Goal: Communication & Community: Connect with others

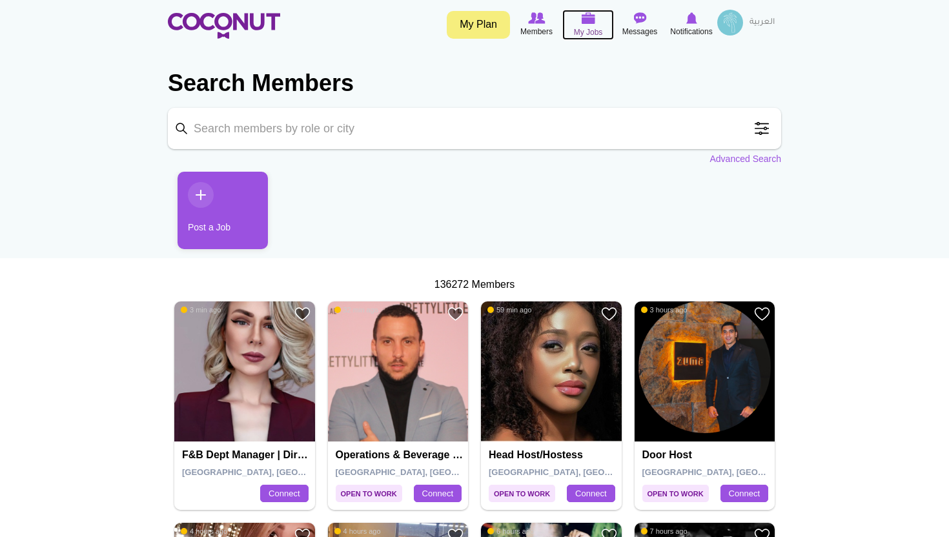
click at [585, 23] on img at bounding box center [588, 18] width 14 height 12
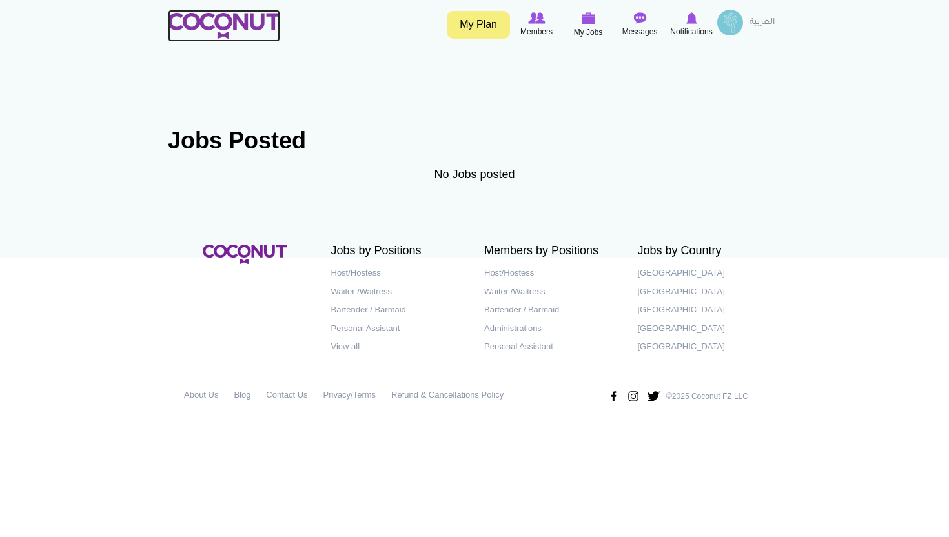
click at [241, 23] on img at bounding box center [224, 26] width 112 height 26
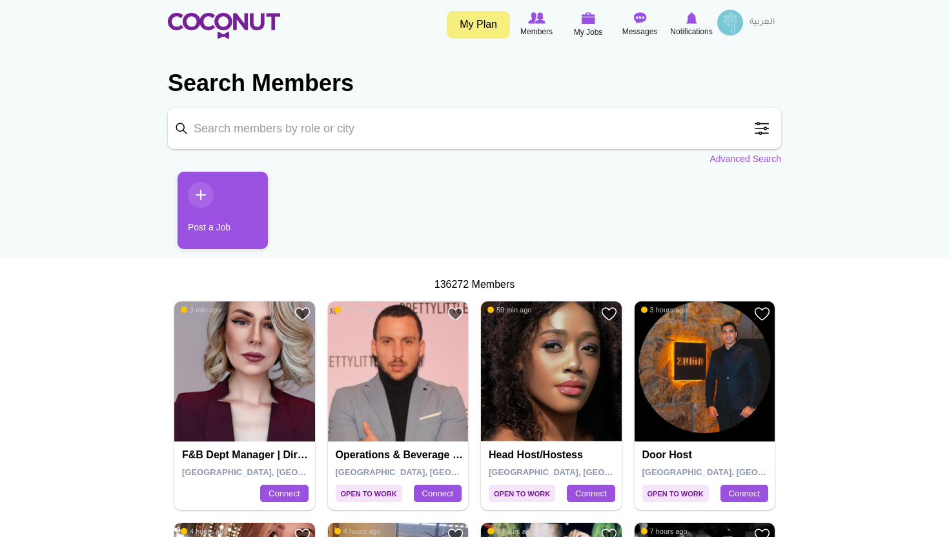
click at [201, 194] on link "Post a Job" at bounding box center [223, 210] width 90 height 77
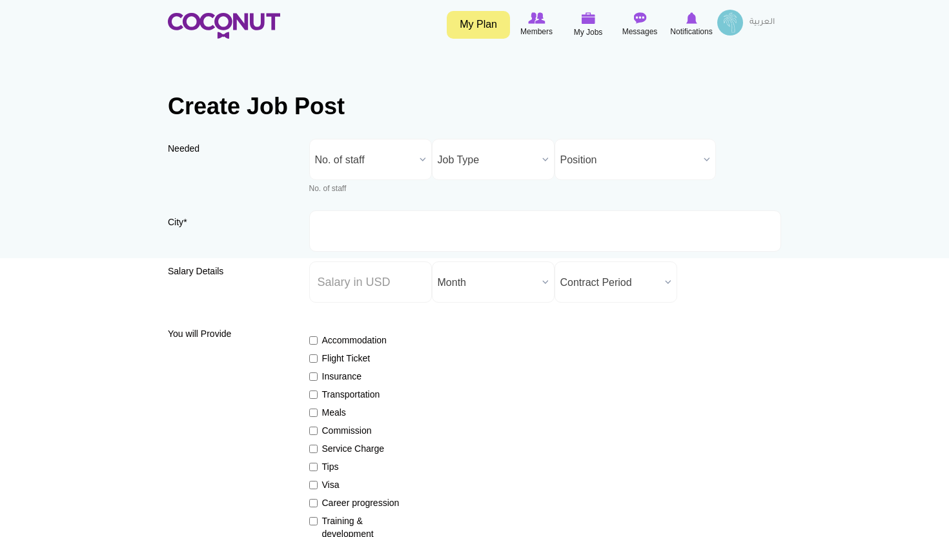
click at [420, 158] on b at bounding box center [422, 159] width 17 height 40
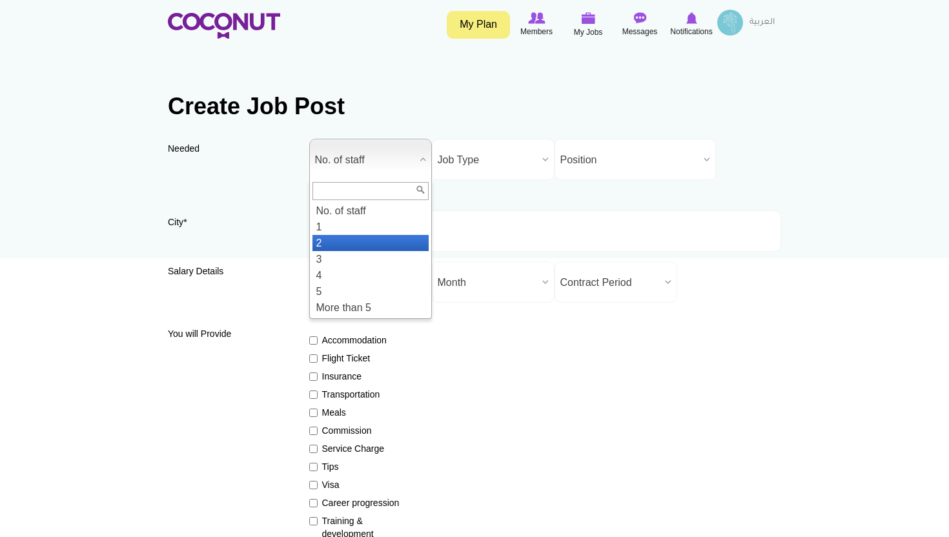
click at [338, 241] on li "2" at bounding box center [370, 243] width 116 height 16
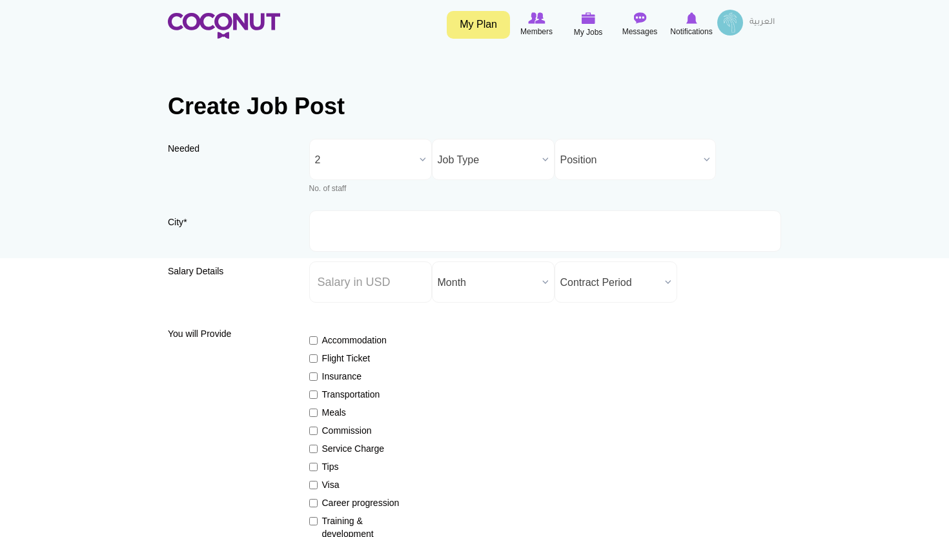
click at [491, 164] on span "Job Type" at bounding box center [487, 159] width 99 height 41
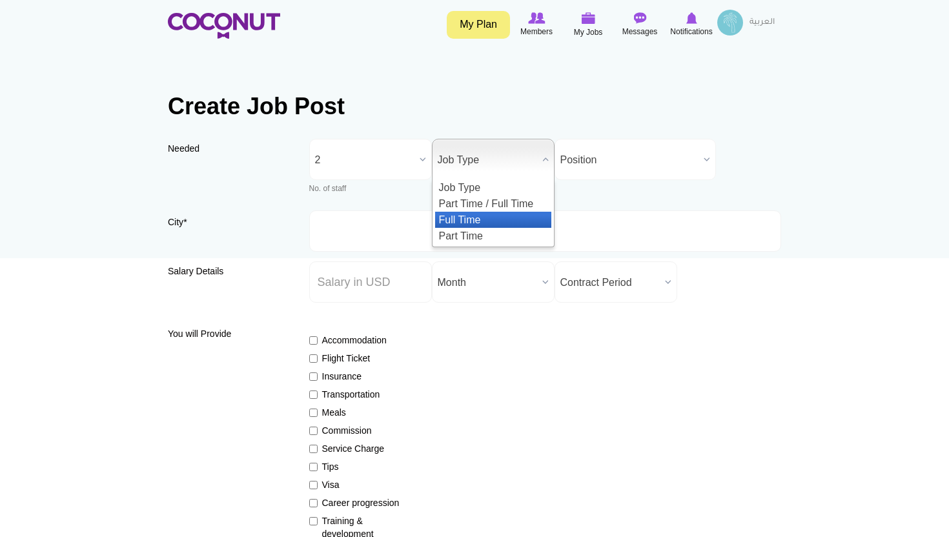
click at [471, 219] on li "Full Time" at bounding box center [493, 220] width 116 height 16
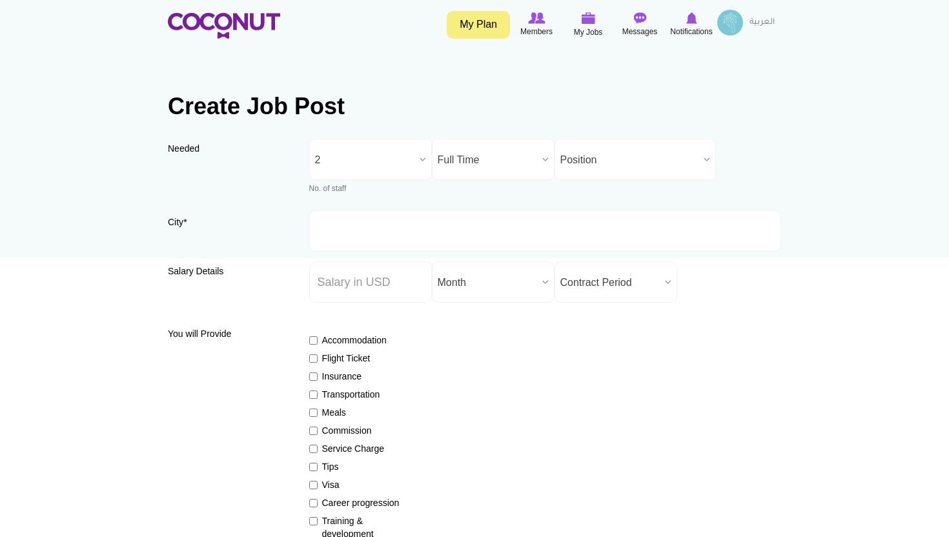
click at [532, 163] on span "Full Time" at bounding box center [487, 159] width 99 height 41
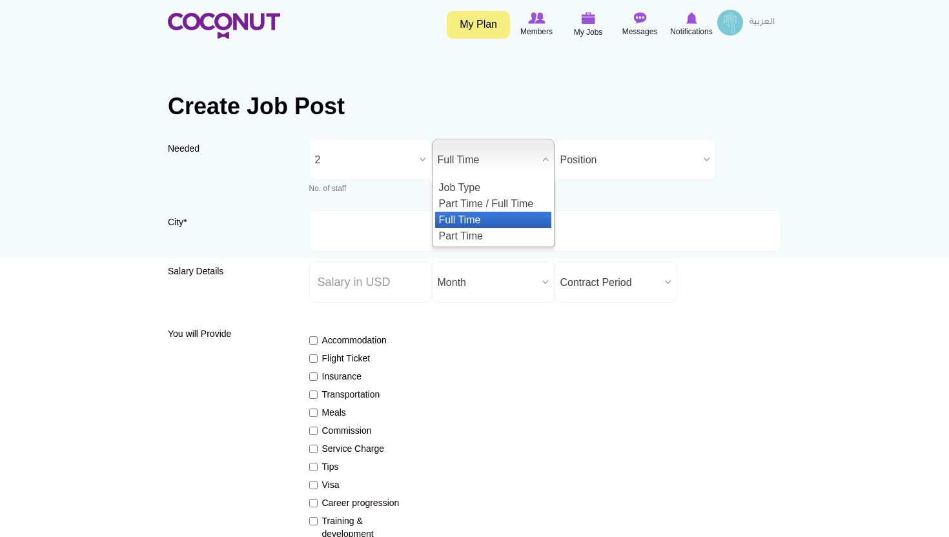
click at [475, 215] on li "Full Time" at bounding box center [493, 220] width 116 height 16
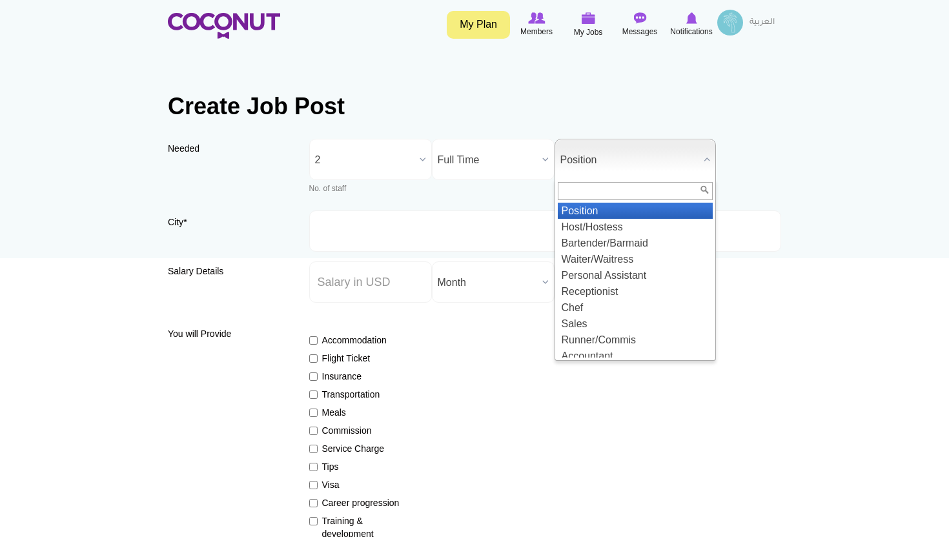
click at [602, 159] on span "Position" at bounding box center [629, 159] width 138 height 41
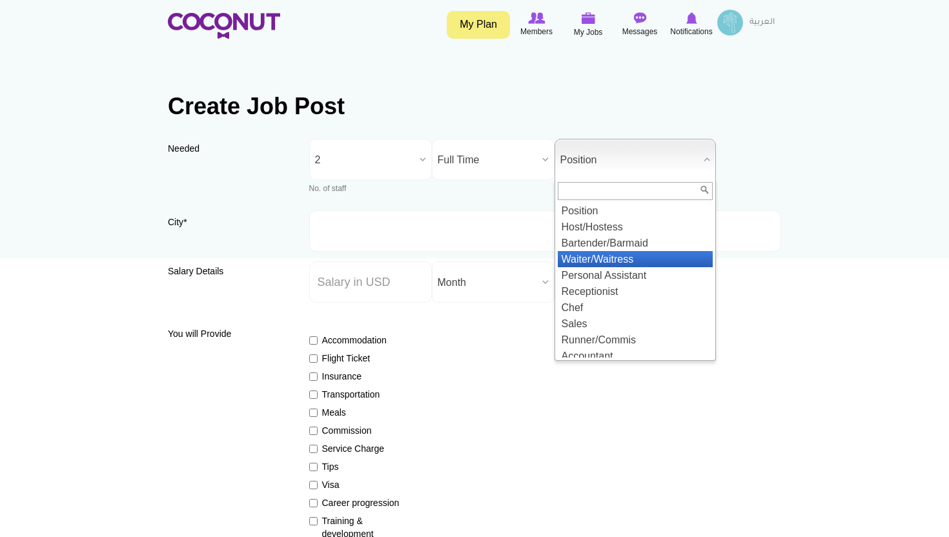
click at [600, 254] on li "Waiter/Waitress" at bounding box center [635, 259] width 155 height 16
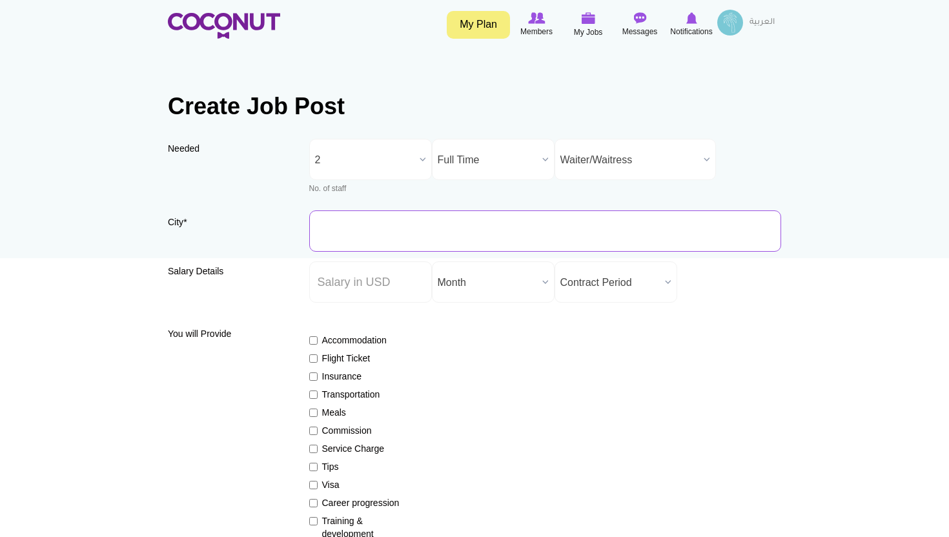
click at [471, 236] on input "City *" at bounding box center [545, 230] width 473 height 41
type input "Dubai"
click at [389, 280] on input "Salary ($) *" at bounding box center [370, 281] width 123 height 41
type input "1700"
click at [512, 288] on span "Month" at bounding box center [487, 282] width 99 height 41
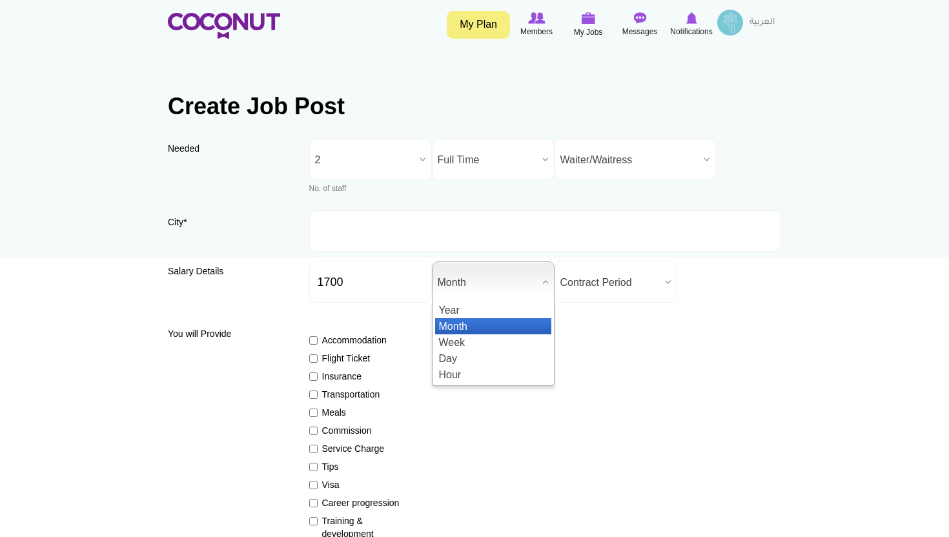
click at [460, 328] on li "Month" at bounding box center [493, 326] width 116 height 16
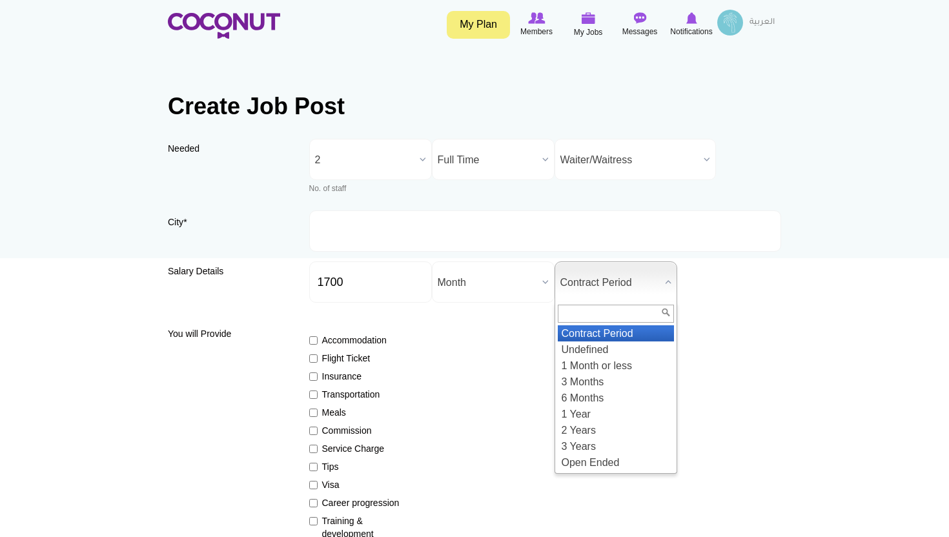
click at [609, 292] on span "Contract Period" at bounding box center [609, 282] width 99 height 41
click at [591, 352] on li "Undefined" at bounding box center [616, 350] width 116 height 16
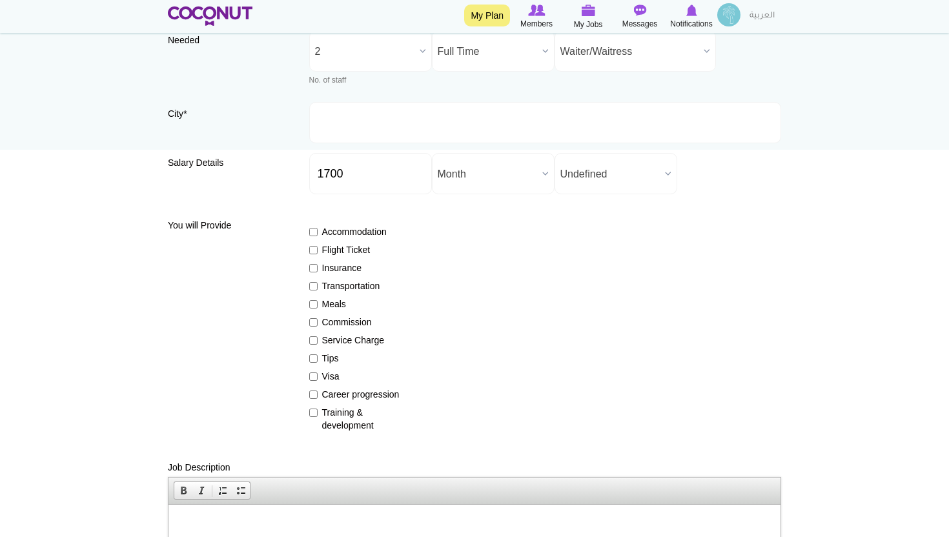
scroll to position [110, 0]
click at [312, 265] on input "Insurance" at bounding box center [313, 267] width 8 height 8
checkbox input "true"
click at [312, 305] on input "Meals" at bounding box center [313, 303] width 8 height 8
checkbox input "true"
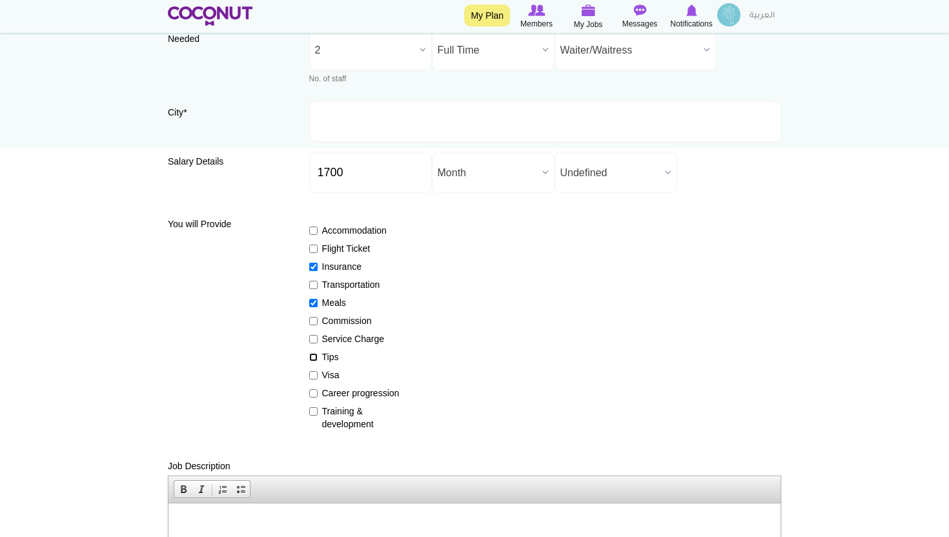
click at [312, 354] on input "Tips" at bounding box center [313, 357] width 8 height 8
checkbox input "true"
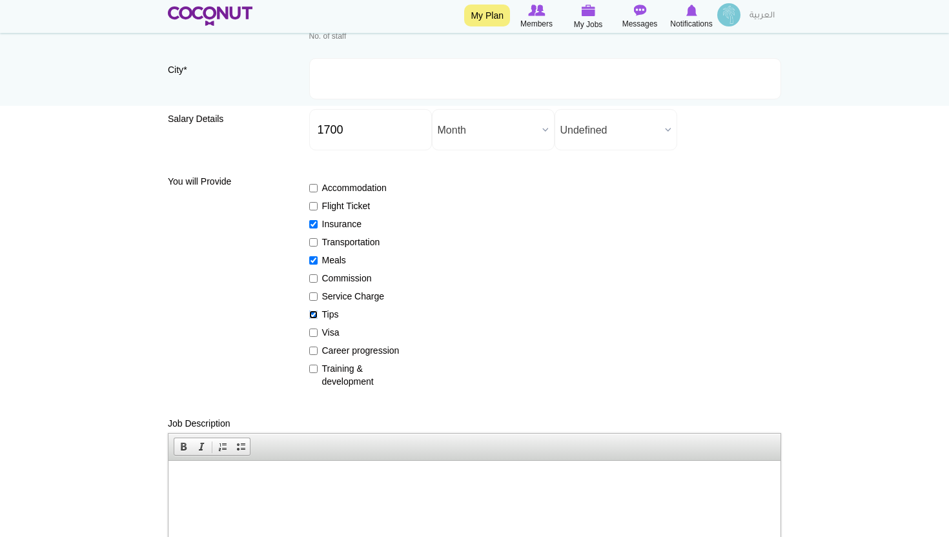
scroll to position [160, 0]
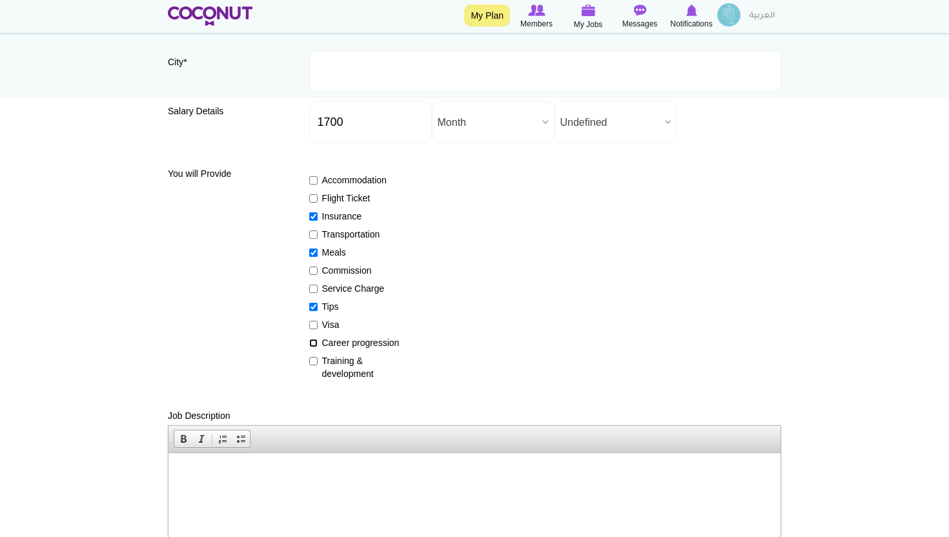
click at [316, 339] on input "Career progression" at bounding box center [313, 343] width 8 height 8
checkbox input "true"
click at [314, 360] on input "Training & development" at bounding box center [313, 361] width 8 height 8
checkbox input "true"
click at [277, 473] on p at bounding box center [474, 472] width 586 height 14
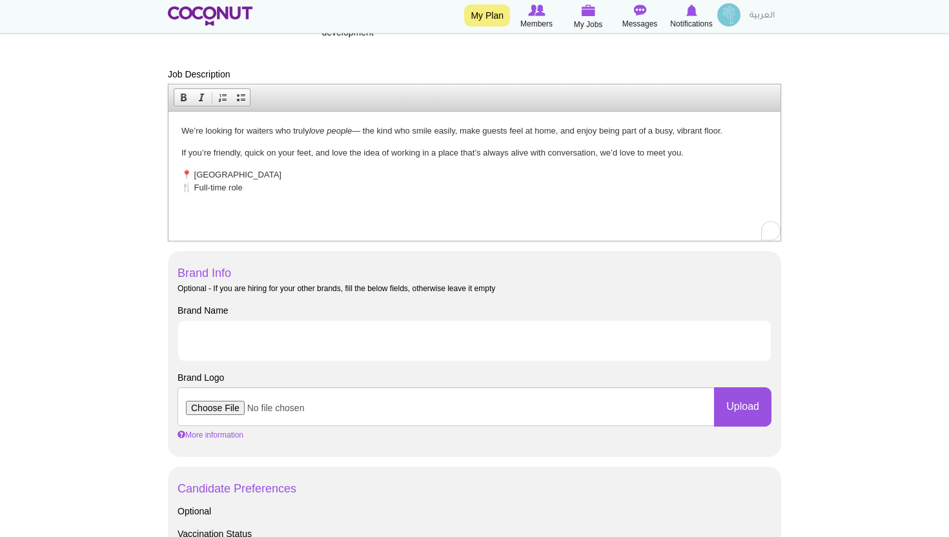
scroll to position [502, 0]
click at [260, 338] on input "Brand Name" at bounding box center [475, 340] width 594 height 41
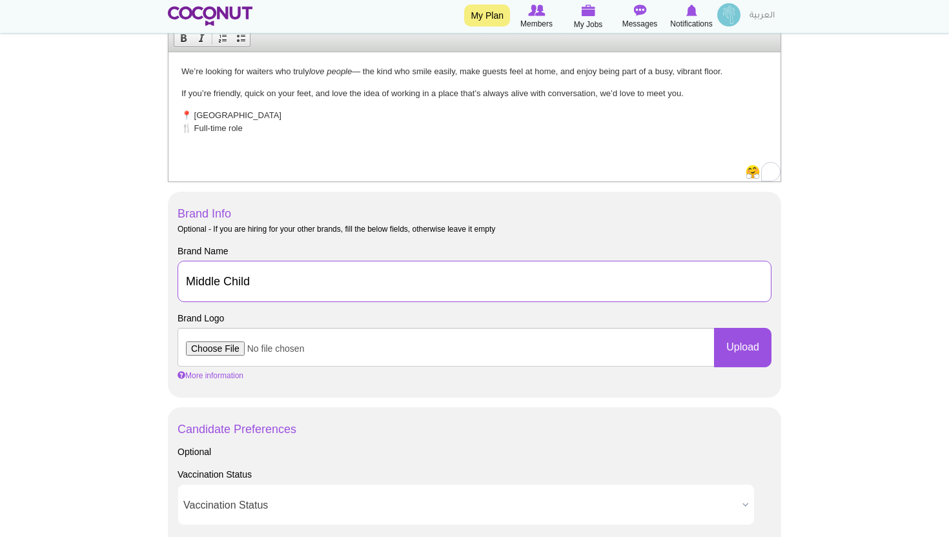
scroll to position [584, 0]
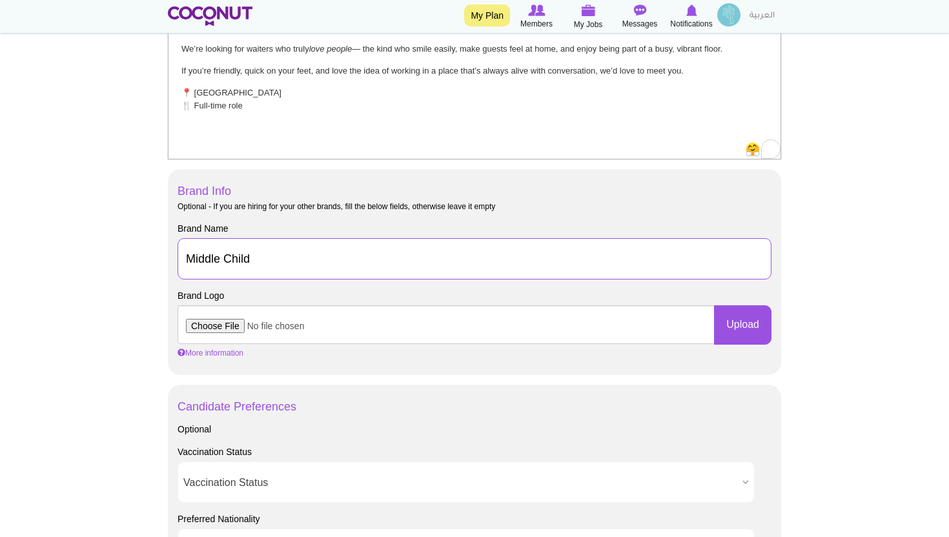
type input "Middle Child"
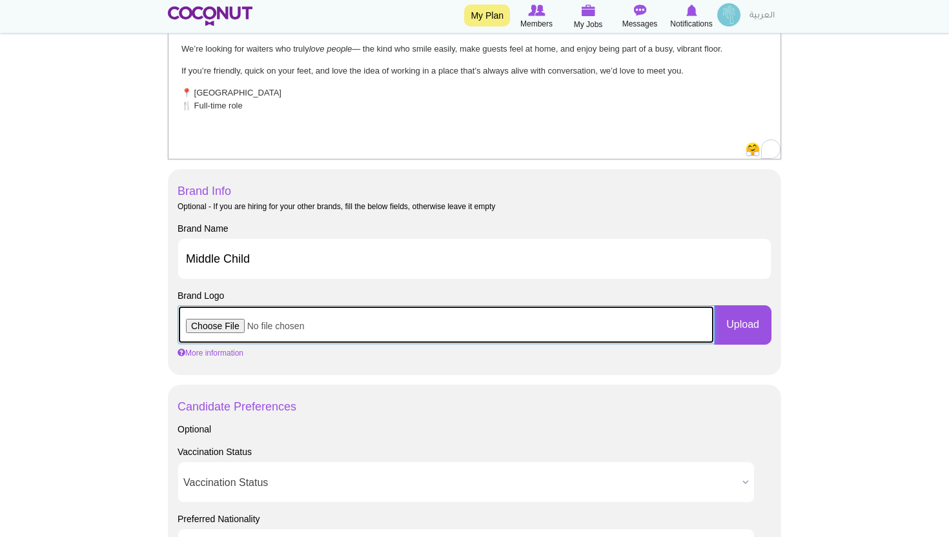
click at [214, 324] on input "file" at bounding box center [446, 324] width 537 height 39
type input "C:\fakepath\MC Final Logo.png"
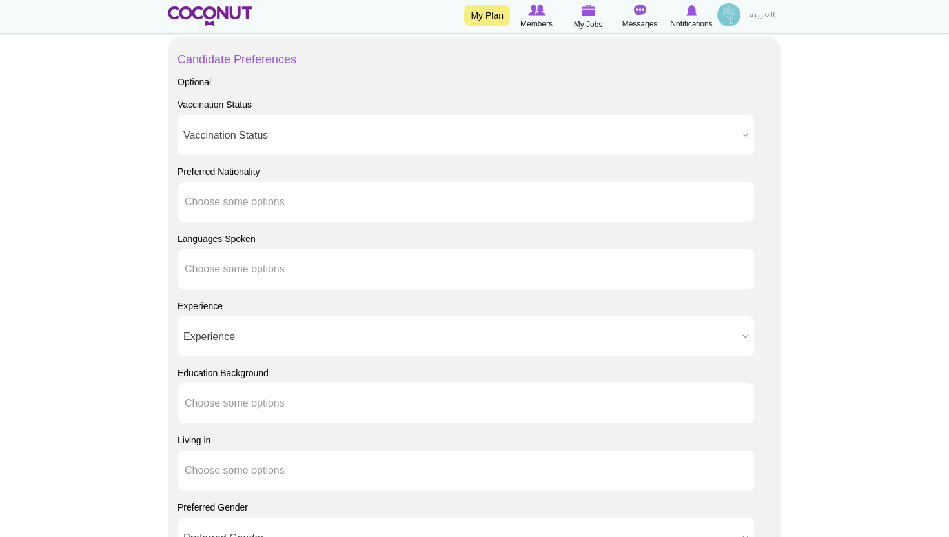
scroll to position [934, 0]
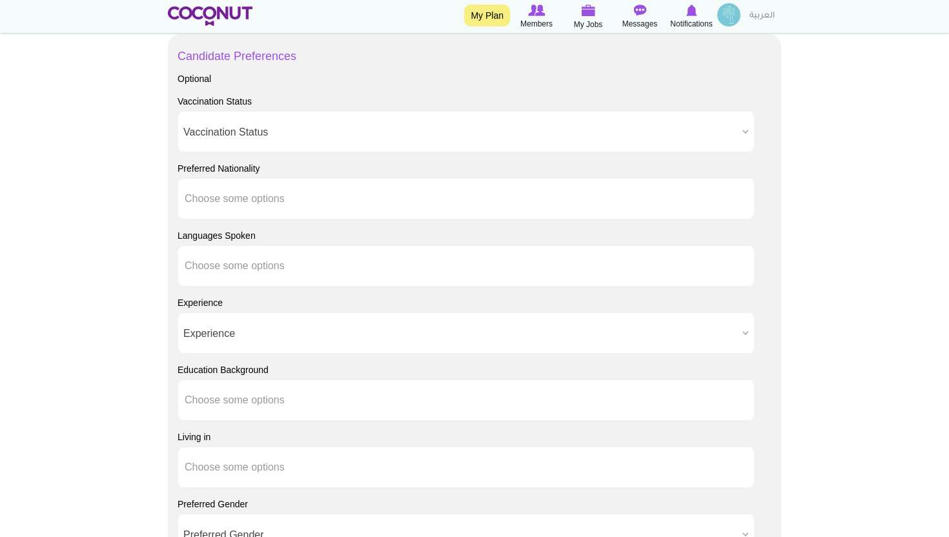
click at [349, 198] on ul "Choose some options" at bounding box center [466, 198] width 577 height 41
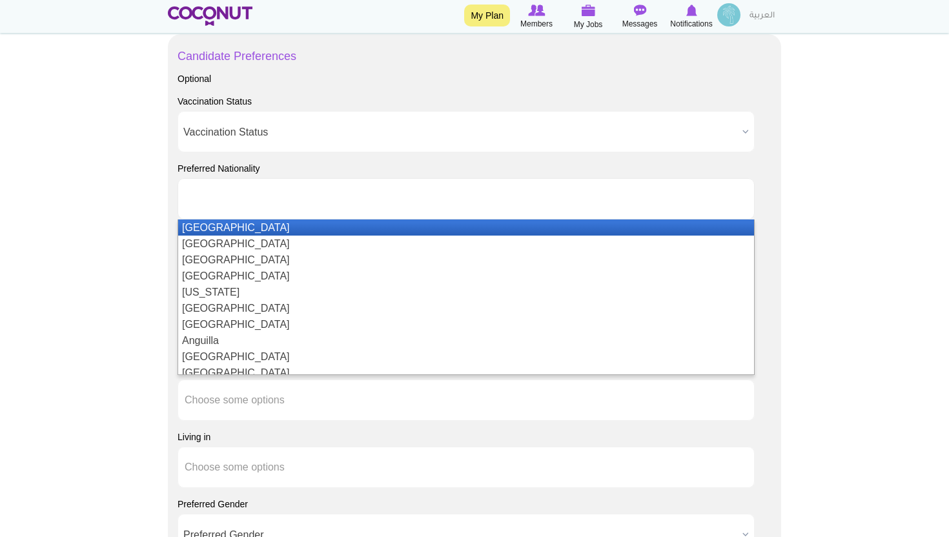
click at [336, 197] on ul at bounding box center [466, 198] width 577 height 41
type input "Choose some options"
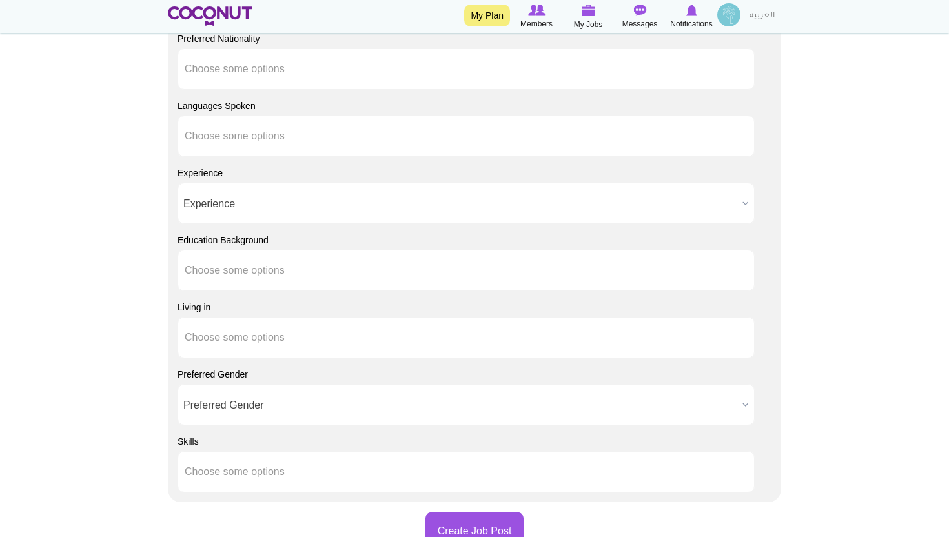
scroll to position [1132, 0]
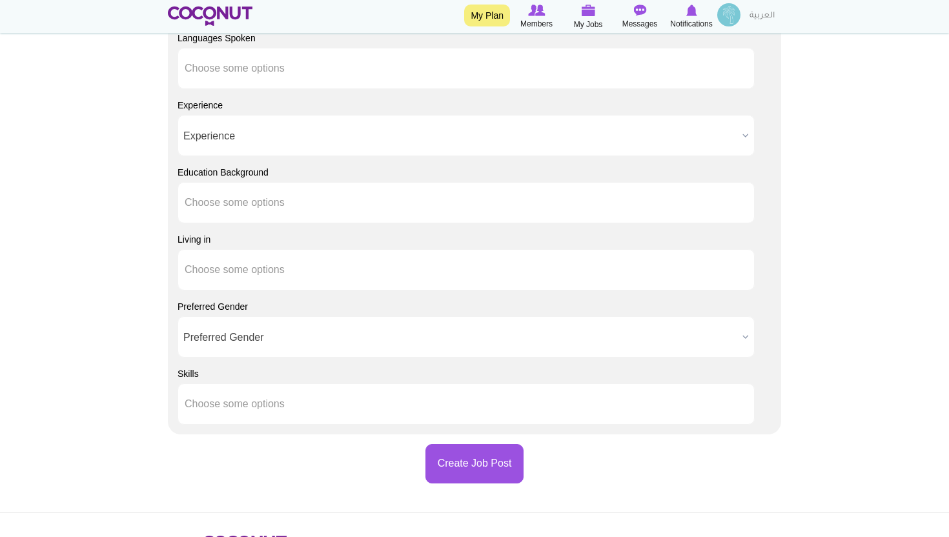
click at [260, 146] on span "Experience" at bounding box center [460, 136] width 554 height 41
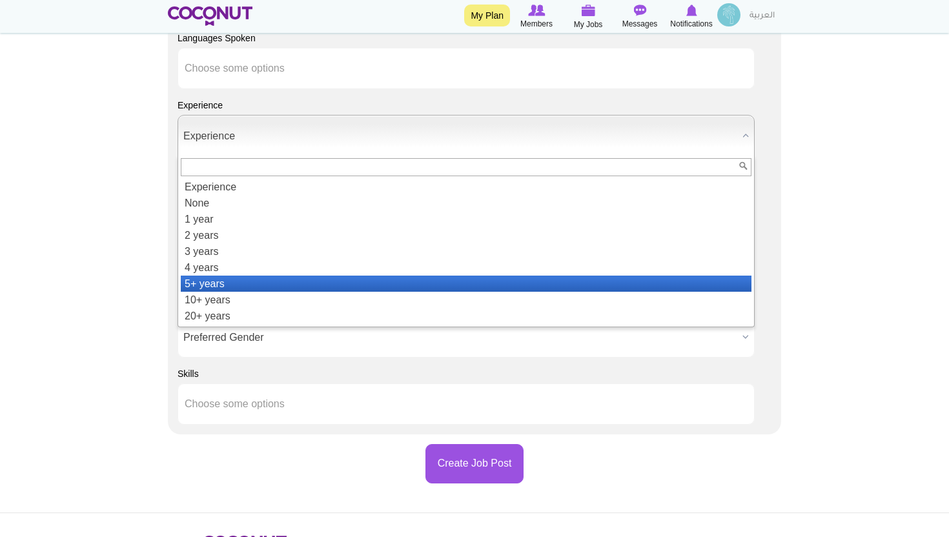
click at [200, 283] on li "5+ years" at bounding box center [466, 284] width 571 height 16
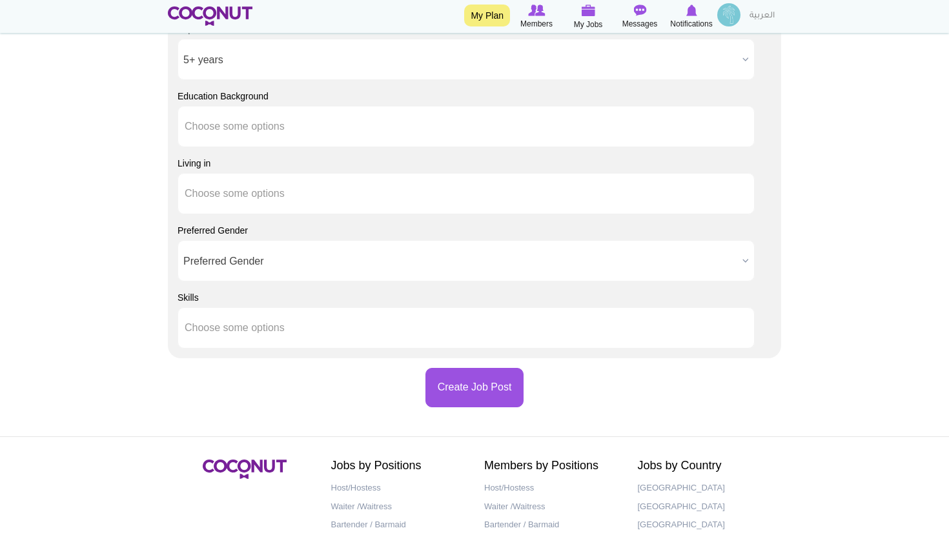
scroll to position [1208, 0]
click at [476, 396] on button "Create Job Post" at bounding box center [474, 386] width 99 height 39
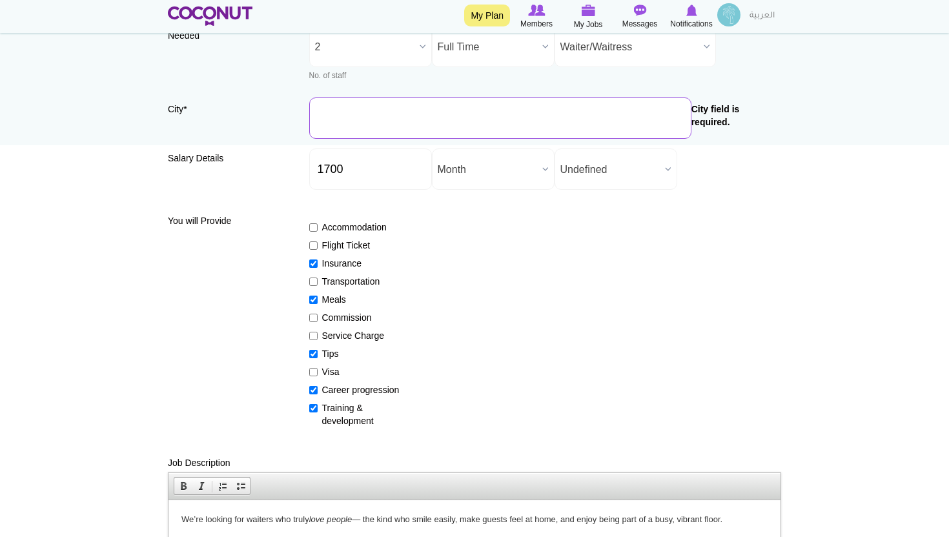
scroll to position [75, 0]
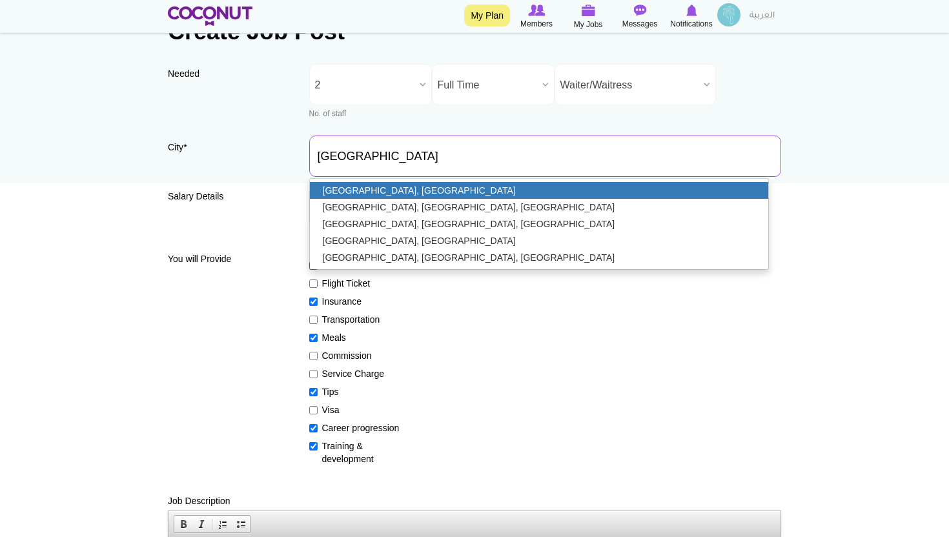
type input "Dubai, United Arab Emirates"
click at [418, 187] on link "Dubai, United Arab Emirates" at bounding box center [539, 190] width 459 height 17
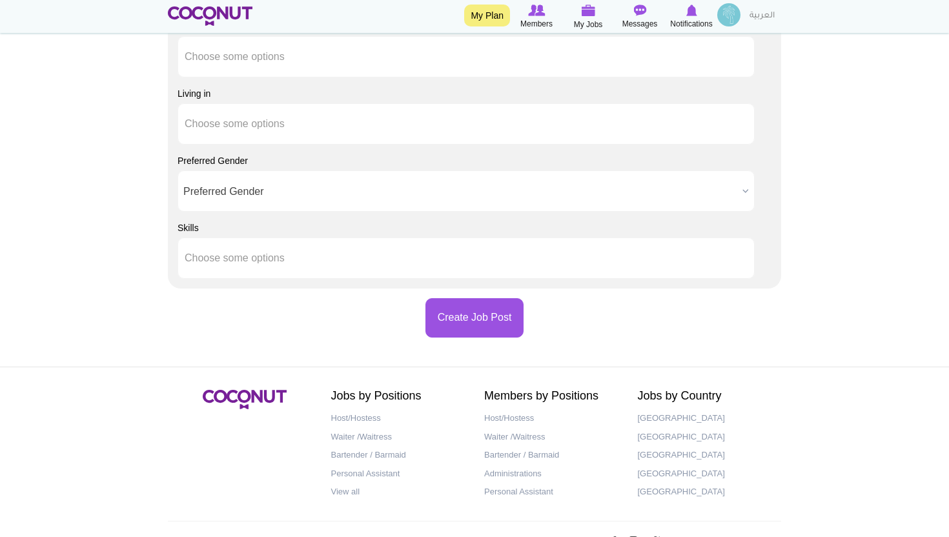
scroll to position [1316, 0]
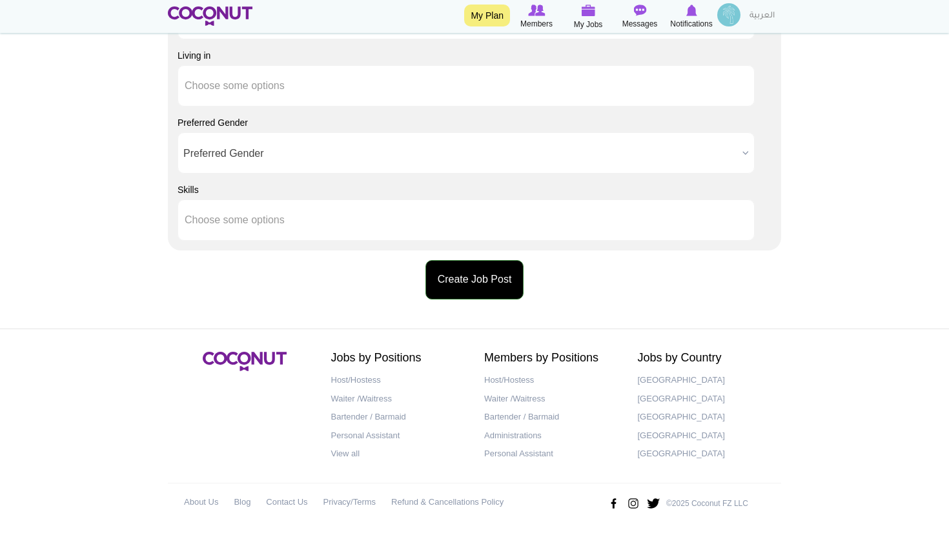
click at [466, 291] on button "Create Job Post" at bounding box center [474, 279] width 99 height 39
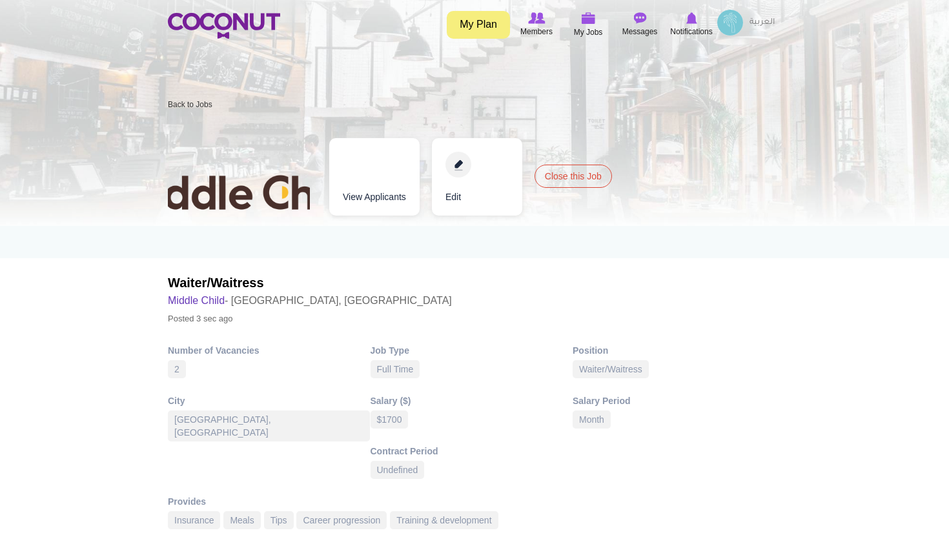
click at [370, 199] on link "View Applicants" at bounding box center [374, 176] width 90 height 77
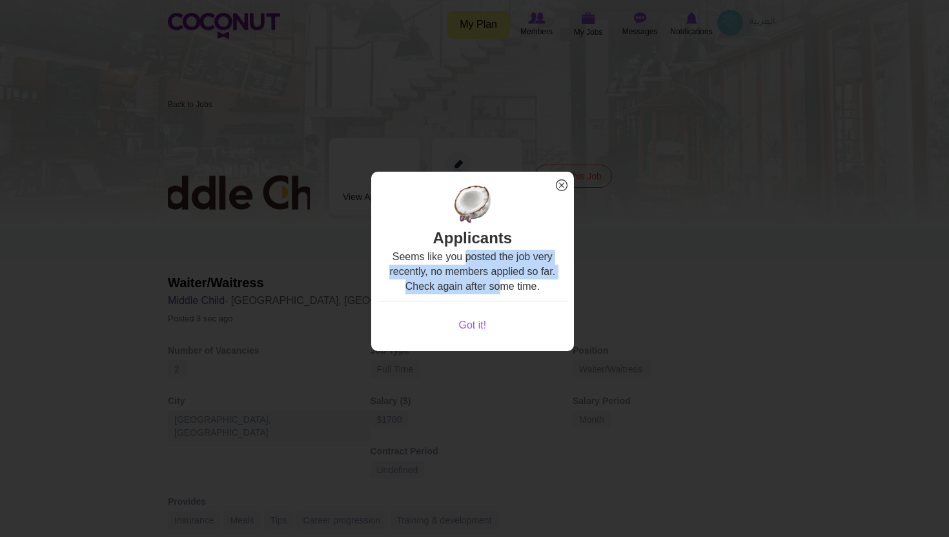
drag, startPoint x: 468, startPoint y: 261, endPoint x: 501, endPoint y: 289, distance: 43.5
click at [501, 289] on div "Seems like you posted the job very recently, no members applied so far. Check a…" at bounding box center [473, 272] width 190 height 45
click at [502, 285] on div "Seems like you posted the job very recently, no members applied so far. Check a…" at bounding box center [473, 272] width 190 height 45
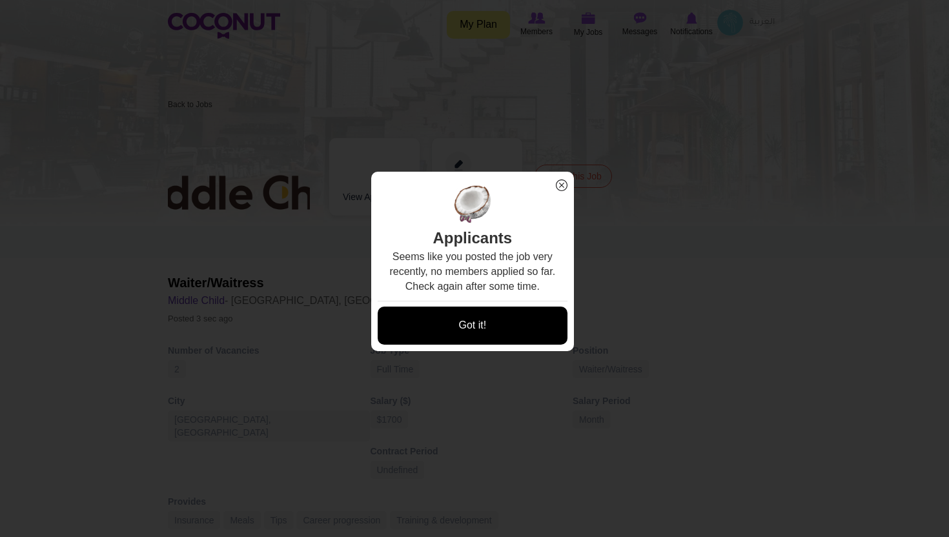
click at [473, 322] on link "Got it!" at bounding box center [473, 326] width 190 height 38
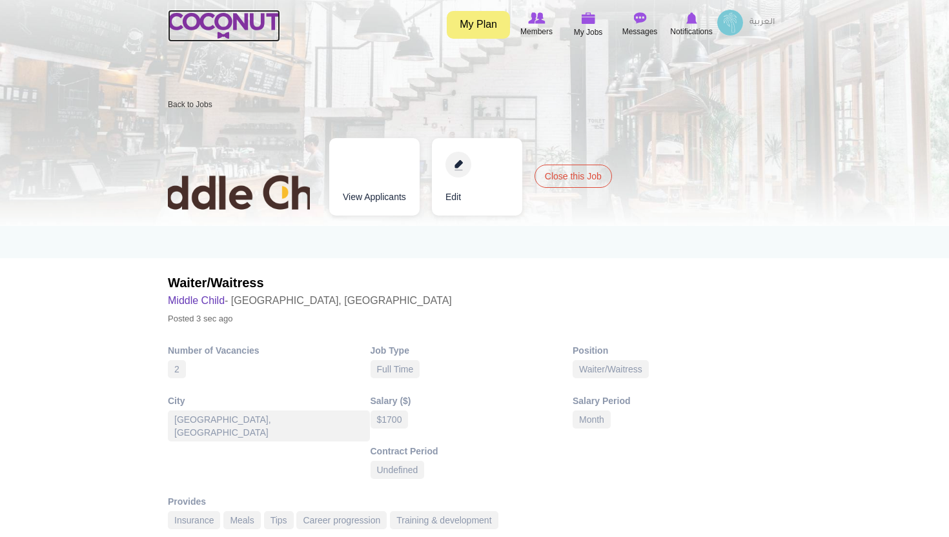
click at [260, 24] on img at bounding box center [224, 26] width 112 height 26
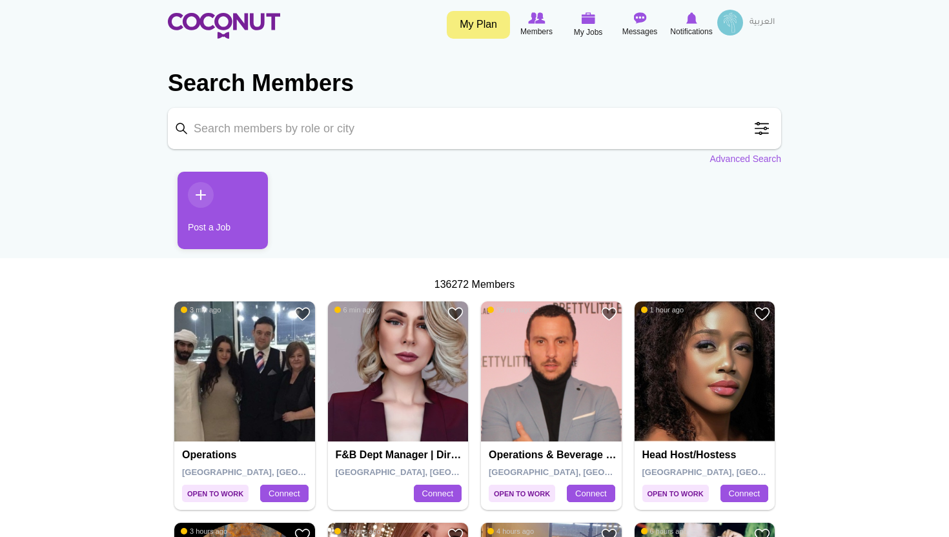
click at [354, 131] on input "Keyword" at bounding box center [474, 128] width 613 height 41
click at [762, 127] on span at bounding box center [762, 129] width 26 height 26
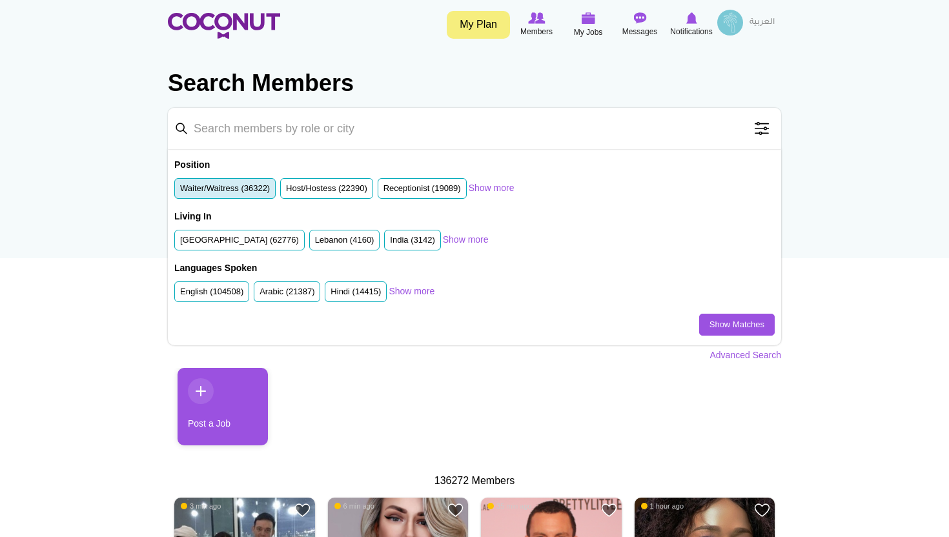
click at [232, 192] on label "Waiter/Waitress (36322)" at bounding box center [225, 189] width 90 height 12
click at [180, 191] on input "Waiter/Waitress (36322)" at bounding box center [180, 191] width 0 height 0
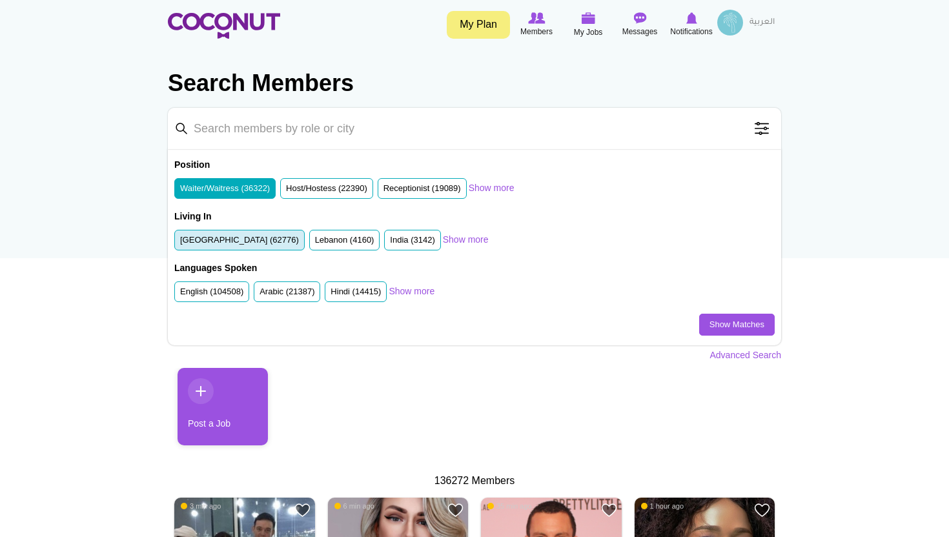
click at [234, 238] on label "[GEOGRAPHIC_DATA] (62776)" at bounding box center [239, 240] width 119 height 12
click at [180, 243] on input "[GEOGRAPHIC_DATA] (62776)" at bounding box center [180, 243] width 0 height 0
click at [211, 293] on label "English (104508)" at bounding box center [211, 292] width 63 height 12
click at [180, 294] on input "English (104508)" at bounding box center [180, 294] width 0 height 0
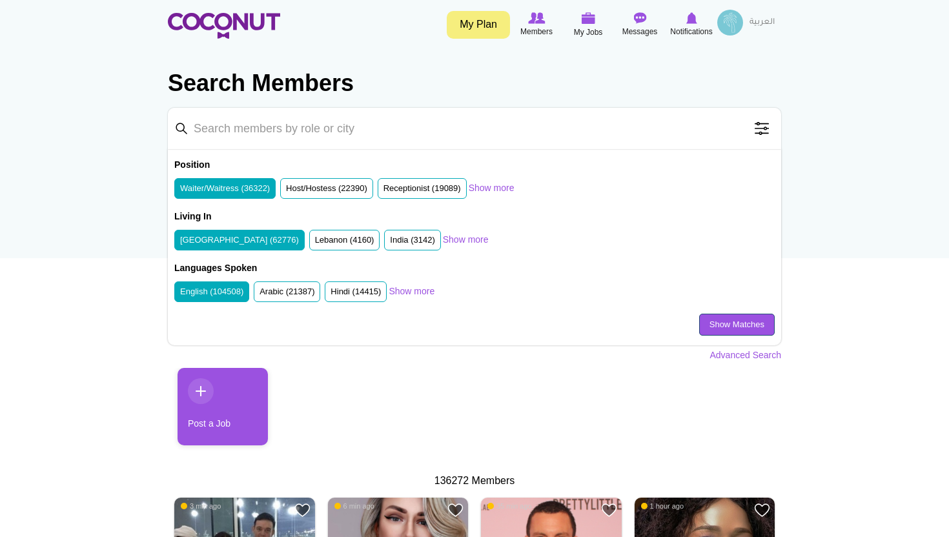
click at [746, 327] on link "Show Matches" at bounding box center [737, 325] width 76 height 22
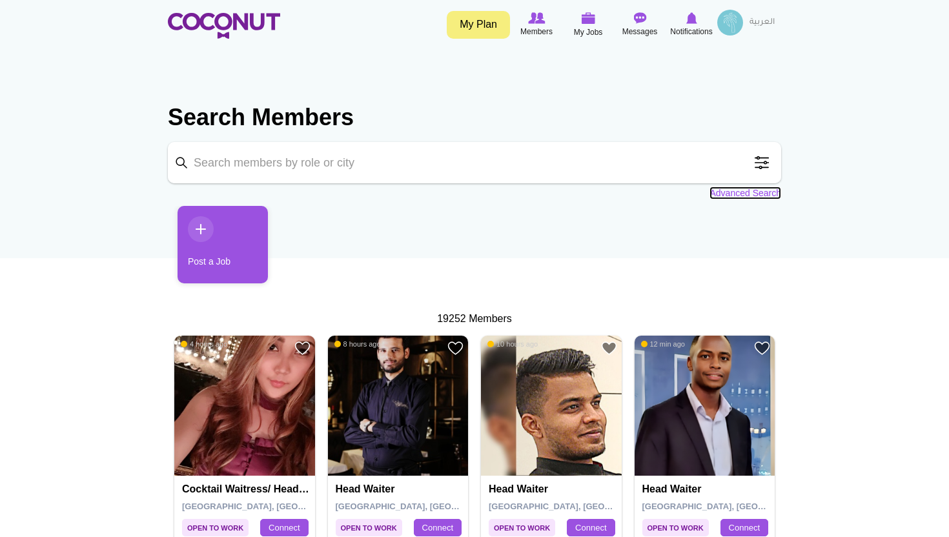
click at [735, 194] on link "Advanced Search" at bounding box center [745, 193] width 72 height 13
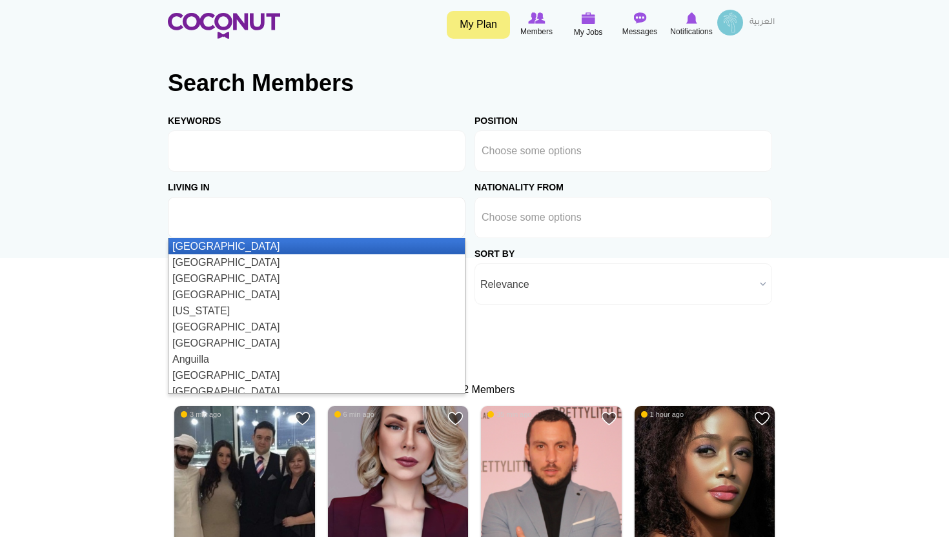
click at [278, 216] on input "text" at bounding box center [233, 218] width 116 height 12
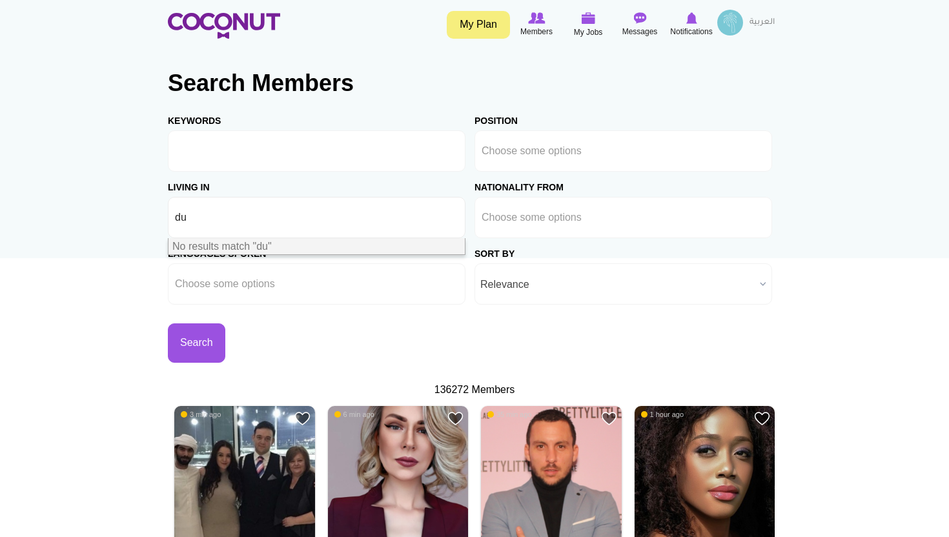
type input "d"
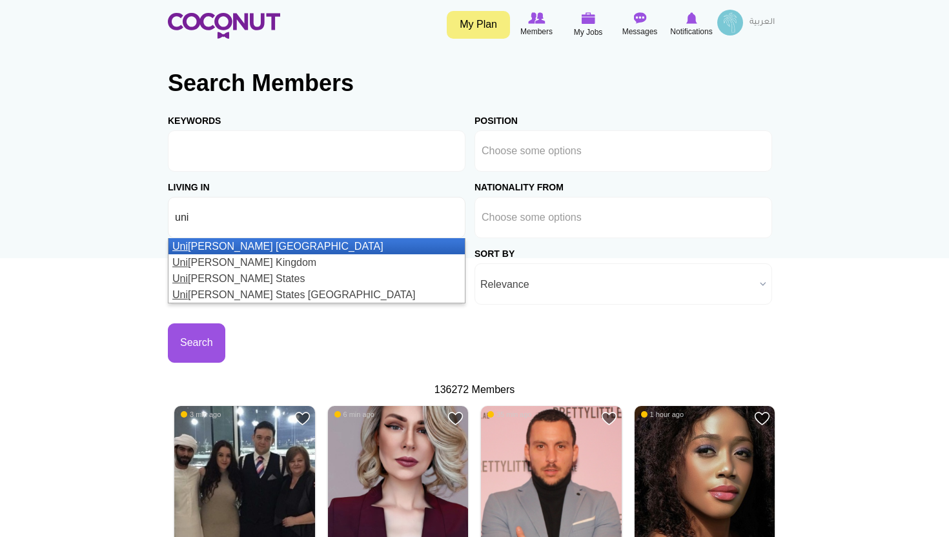
type input "uni"
click at [210, 245] on li "Uni ted Arab Emirates" at bounding box center [316, 246] width 296 height 16
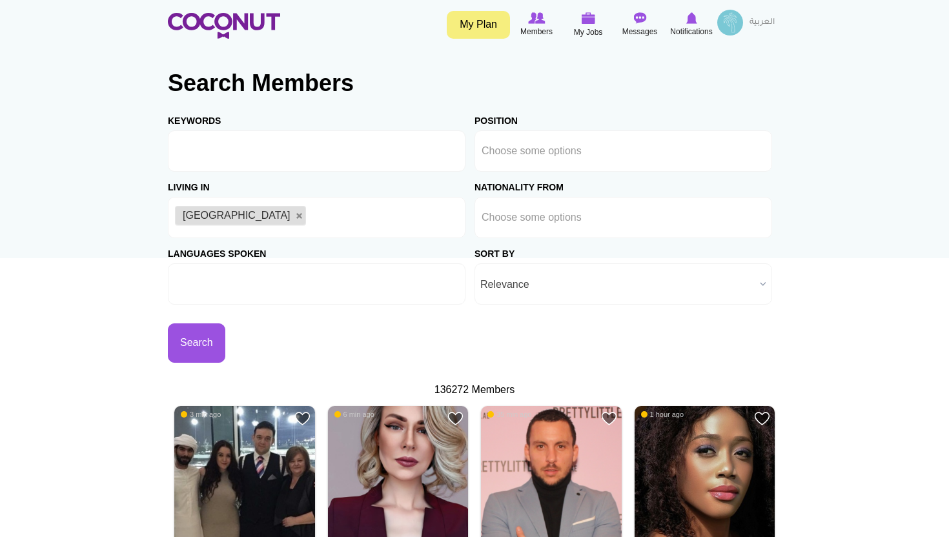
click at [311, 285] on ul at bounding box center [317, 283] width 298 height 41
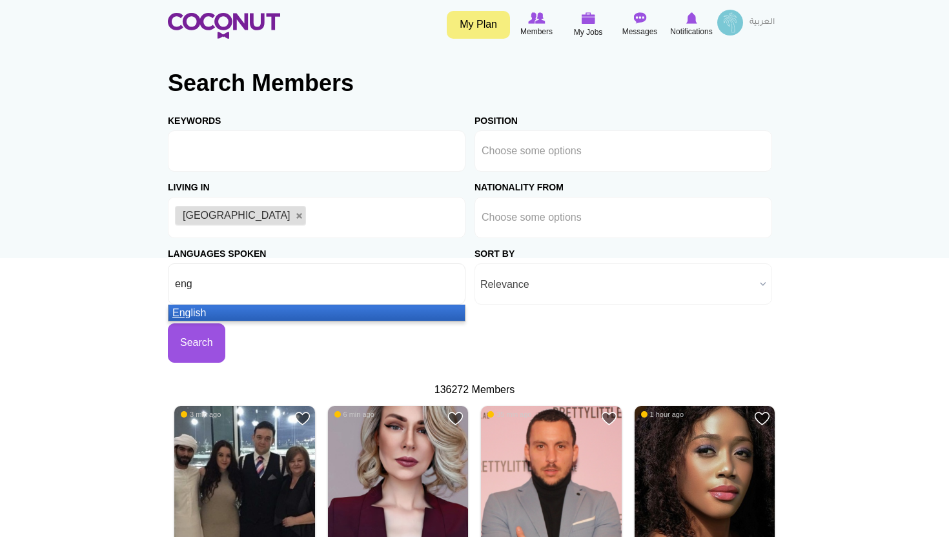
type input "eng"
click at [236, 310] on li "Eng lish" at bounding box center [316, 313] width 296 height 16
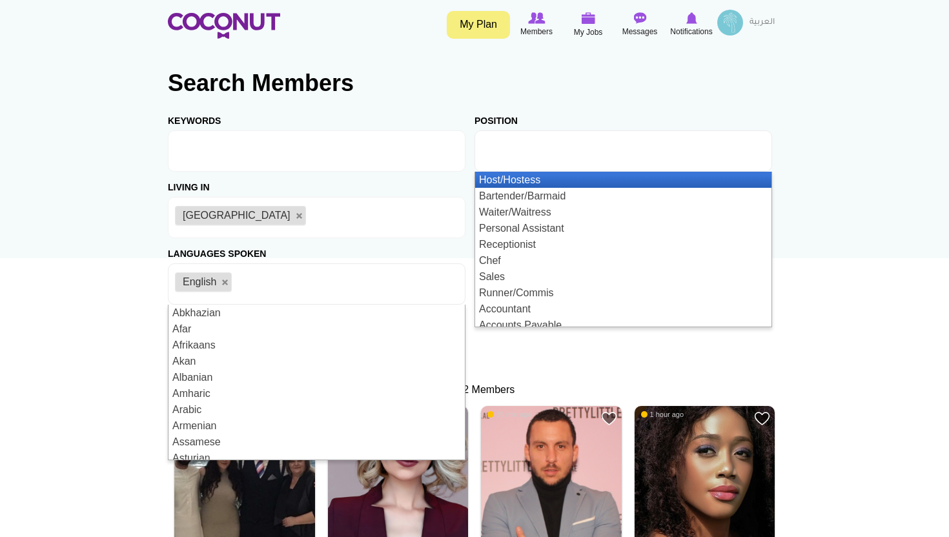
click at [529, 161] on li at bounding box center [540, 151] width 116 height 27
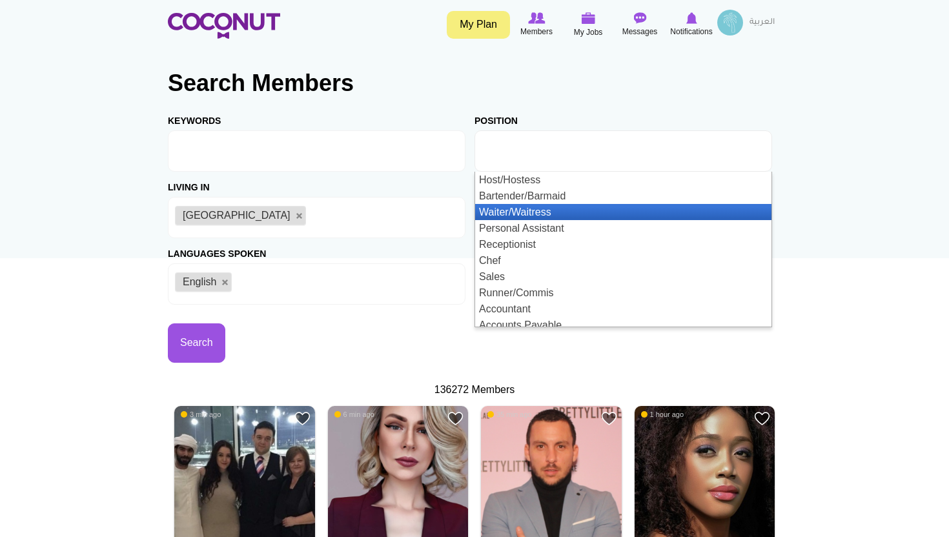
click at [519, 214] on li "Waiter/Waitress" at bounding box center [623, 212] width 296 height 16
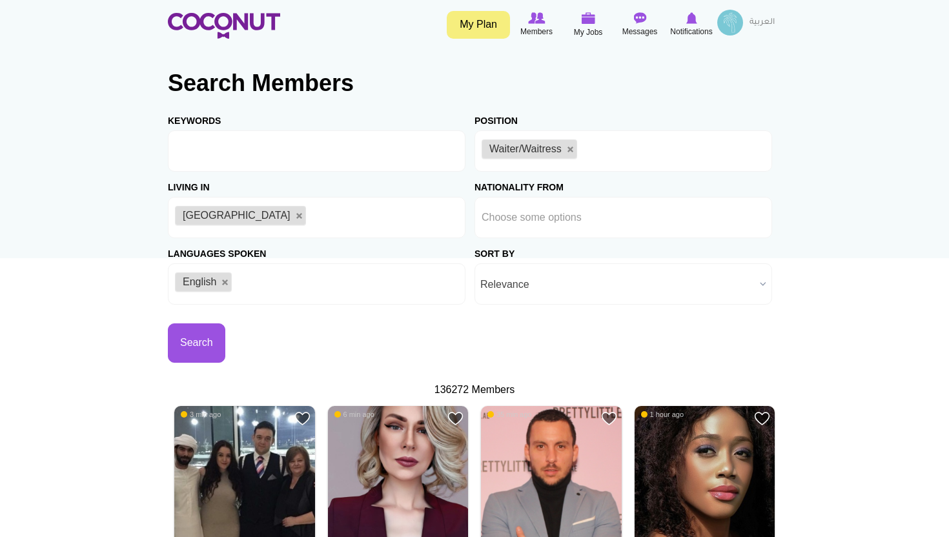
click at [688, 95] on h2 "Search Members" at bounding box center [474, 83] width 613 height 31
click at [535, 220] on input "text" at bounding box center [540, 218] width 116 height 12
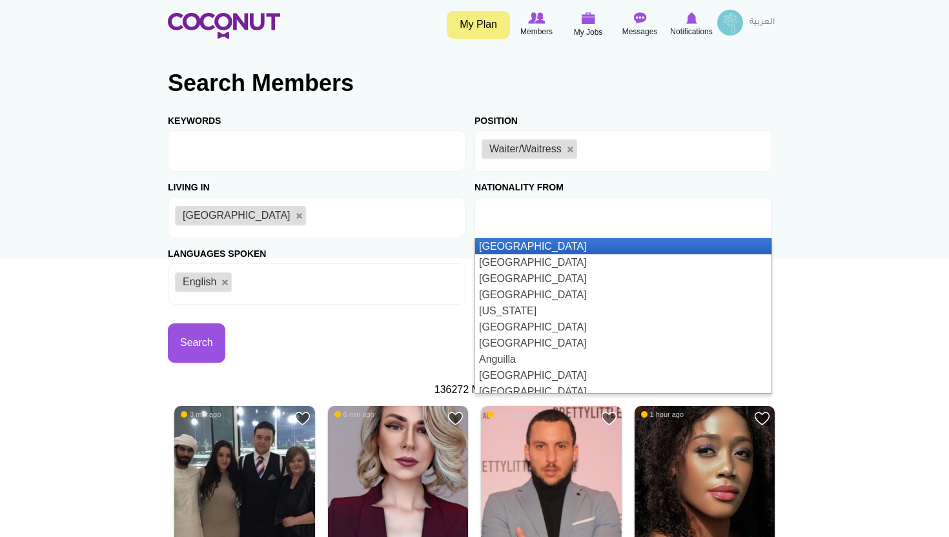
type input "Choose some options"
click at [689, 107] on div "Position Host/Hostess Bartender/Barmaid Waiter/Waitress Personal Assistant Rece…" at bounding box center [627, 138] width 307 height 66
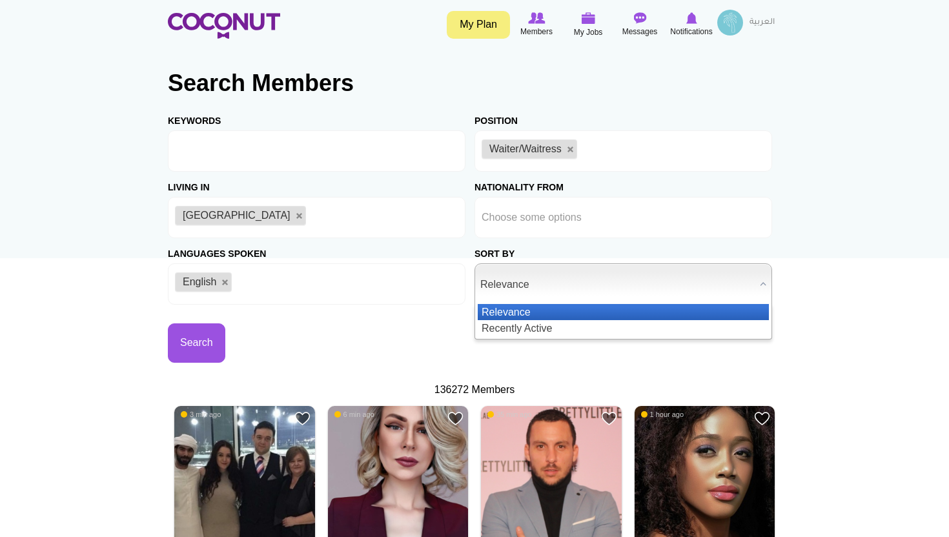
click at [533, 294] on span "Relevance" at bounding box center [617, 284] width 274 height 41
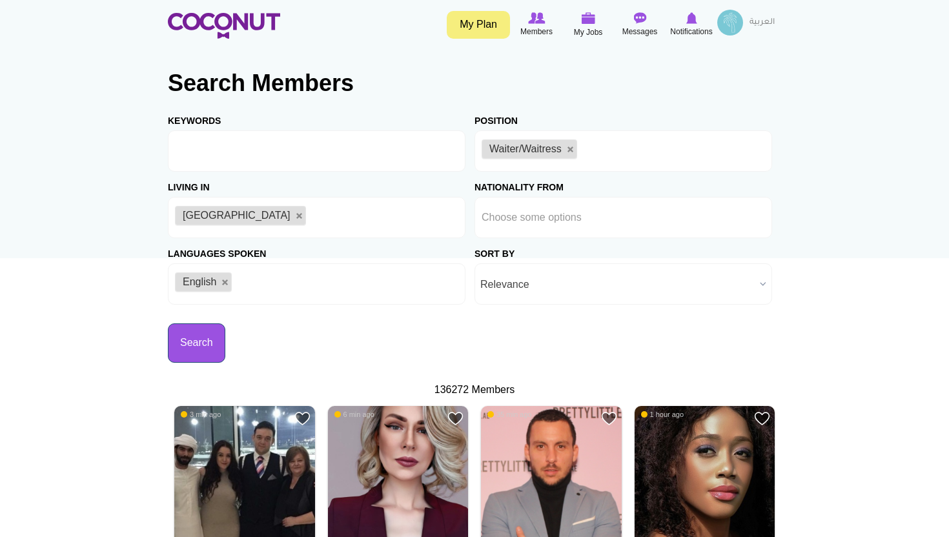
click at [199, 343] on button "Search" at bounding box center [196, 342] width 57 height 39
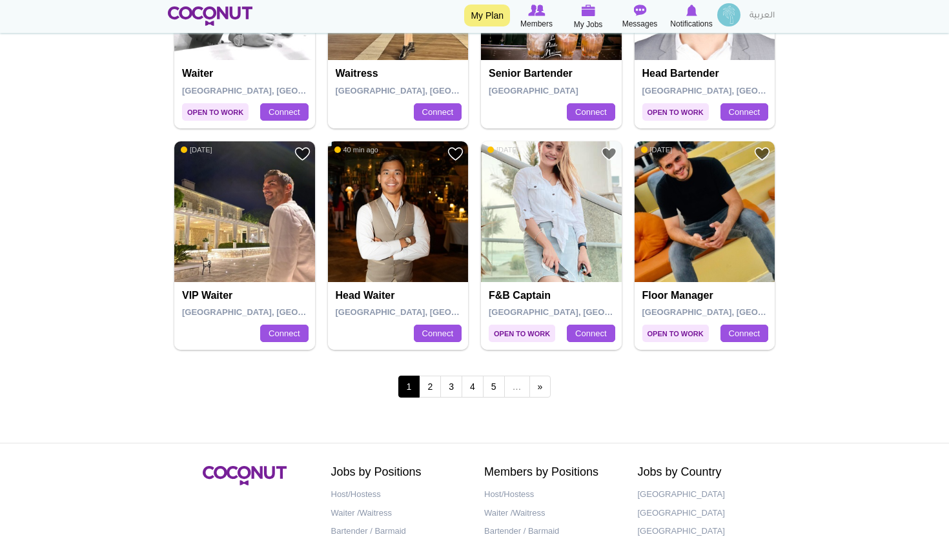
scroll to position [2315, 0]
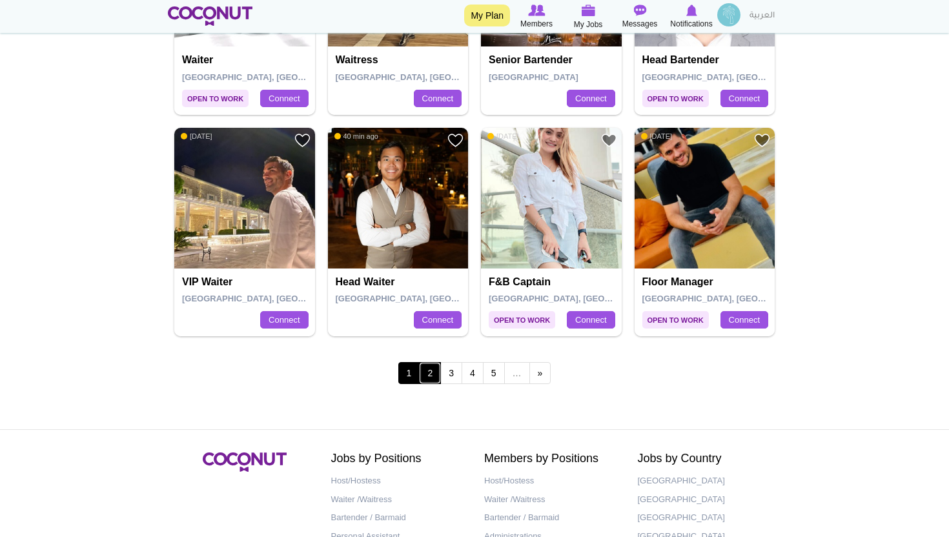
click at [433, 371] on link "2" at bounding box center [430, 373] width 22 height 22
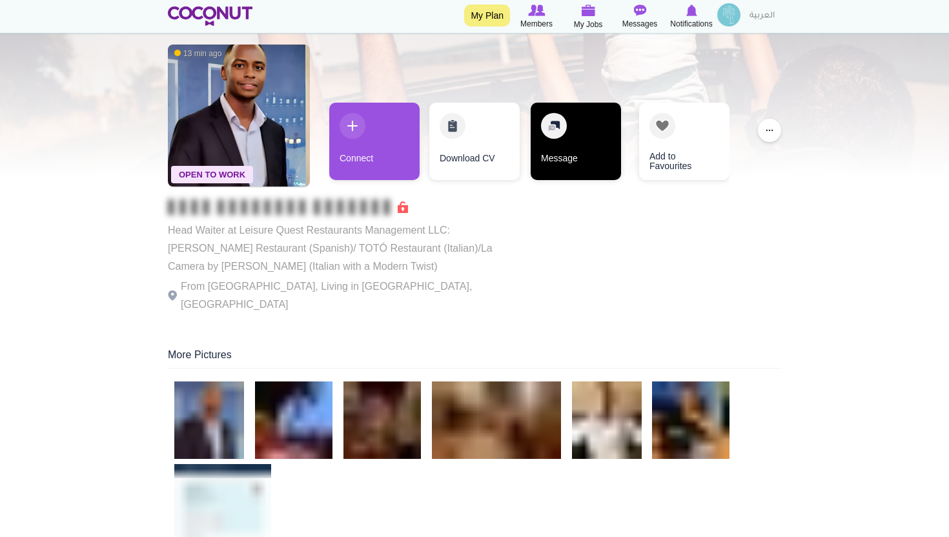
scroll to position [79, 0]
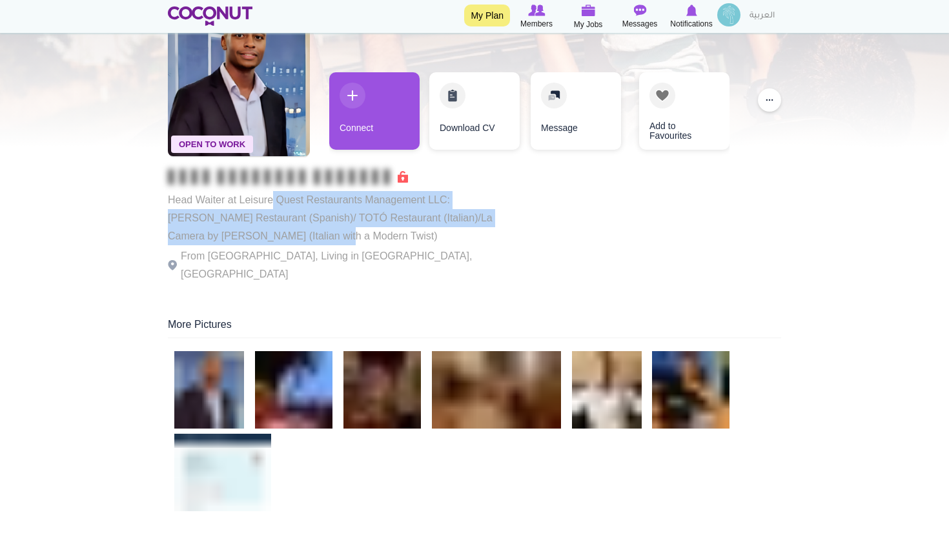
drag, startPoint x: 270, startPoint y: 202, endPoint x: 317, endPoint y: 239, distance: 59.3
click at [317, 239] on p "Head Waiter at Leisure Quest Restaurants Management LLC: [PERSON_NAME] Restaura…" at bounding box center [345, 218] width 355 height 54
drag, startPoint x: 307, startPoint y: 240, endPoint x: 252, endPoint y: 206, distance: 64.3
click at [252, 206] on p "Head Waiter at Leisure Quest Restaurants Management LLC: [PERSON_NAME] Restaura…" at bounding box center [345, 218] width 355 height 54
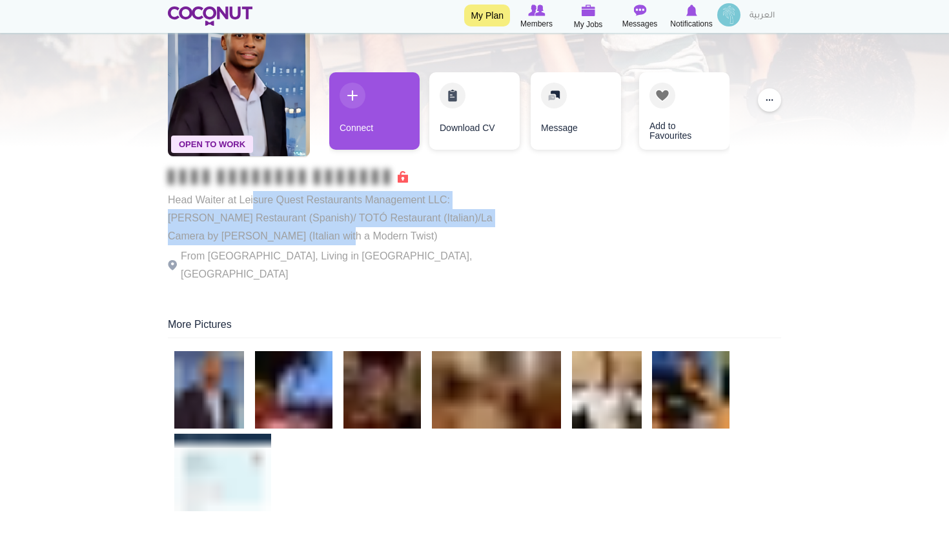
click at [252, 206] on p "Head Waiter at Leisure Quest Restaurants Management LLC: TATEL Restaurant (Span…" at bounding box center [345, 218] width 355 height 54
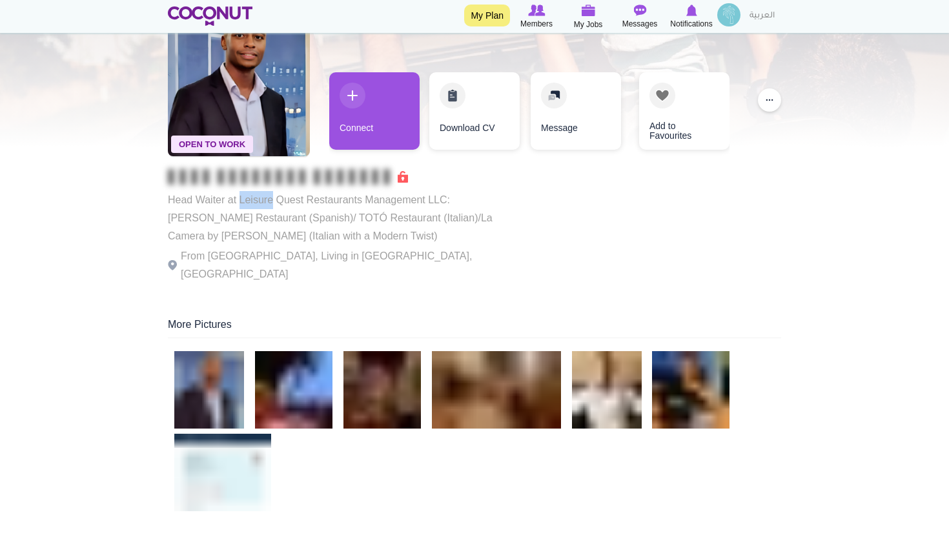
click at [252, 206] on p "Head Waiter at Leisure Quest Restaurants Management LLC: TATEL Restaurant (Span…" at bounding box center [345, 218] width 355 height 54
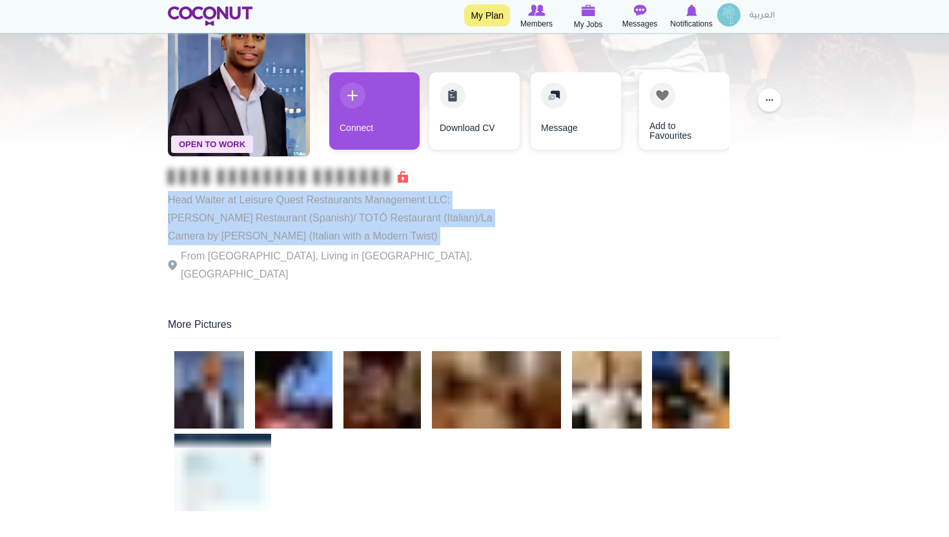
click at [252, 206] on p "Head Waiter at Leisure Quest Restaurants Management LLC: TATEL Restaurant (Span…" at bounding box center [345, 218] width 355 height 54
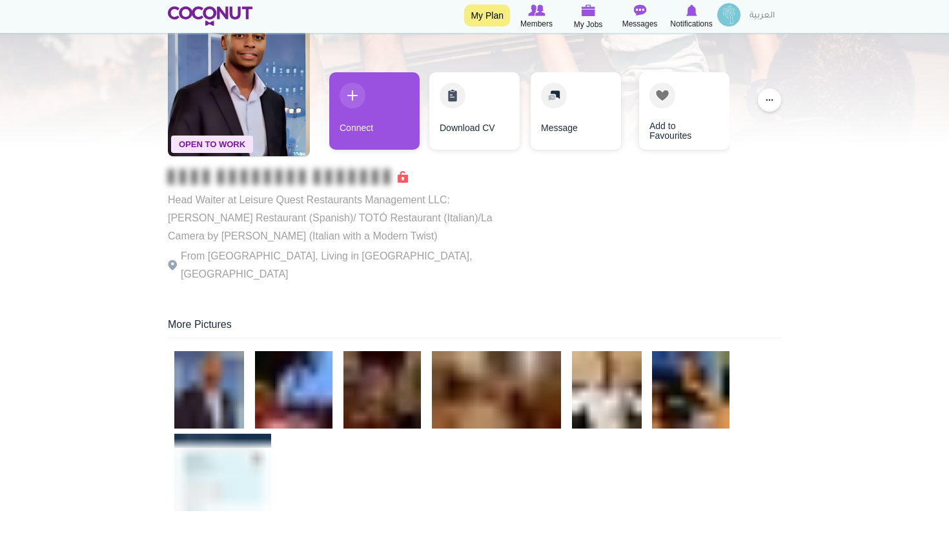
click at [273, 250] on p "From United Arab Emirates, Living in Dubai, United Arab Emirates" at bounding box center [345, 265] width 355 height 36
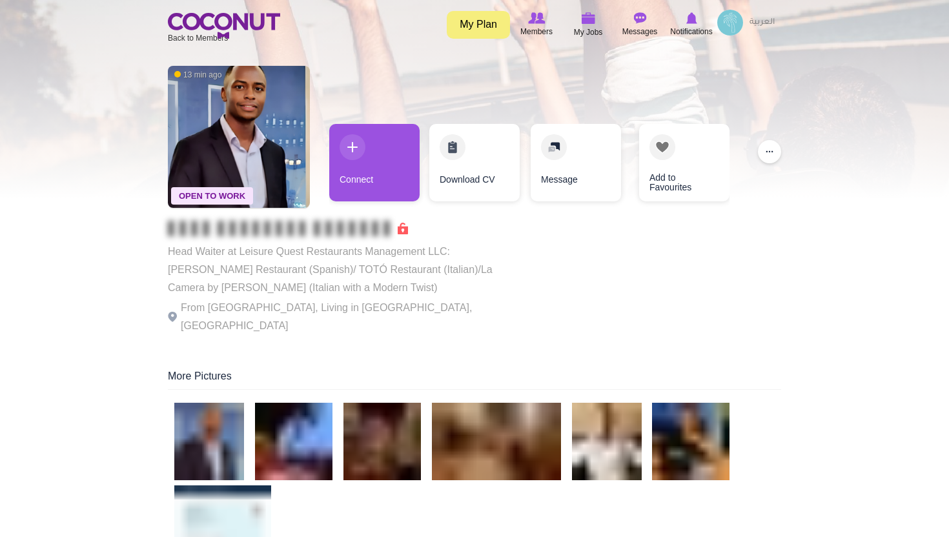
scroll to position [0, 0]
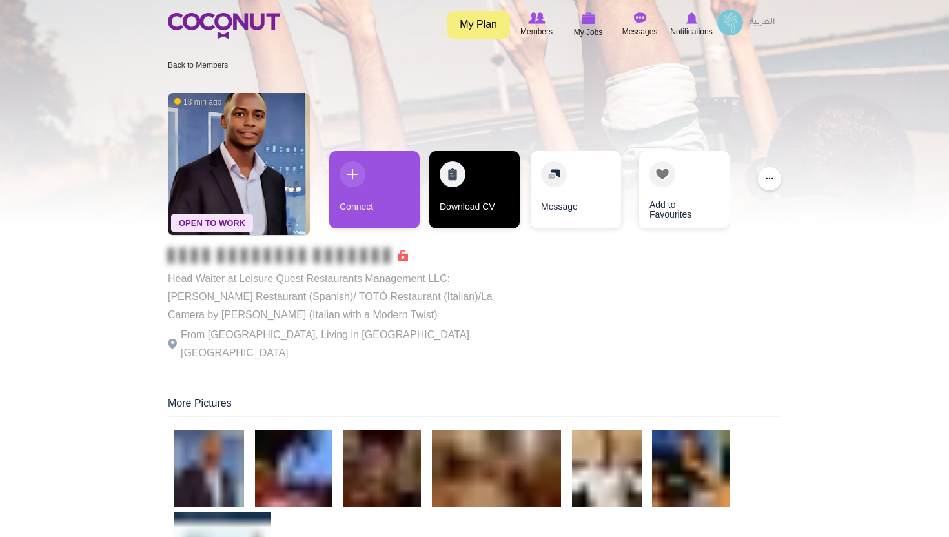
click at [481, 174] on link "Download CV" at bounding box center [474, 189] width 90 height 77
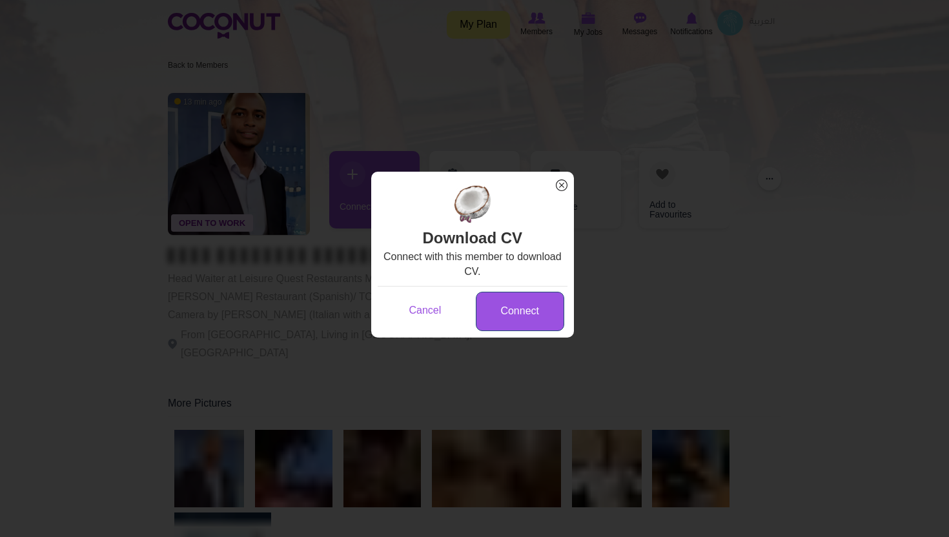
click at [509, 318] on link "Connect" at bounding box center [520, 311] width 88 height 39
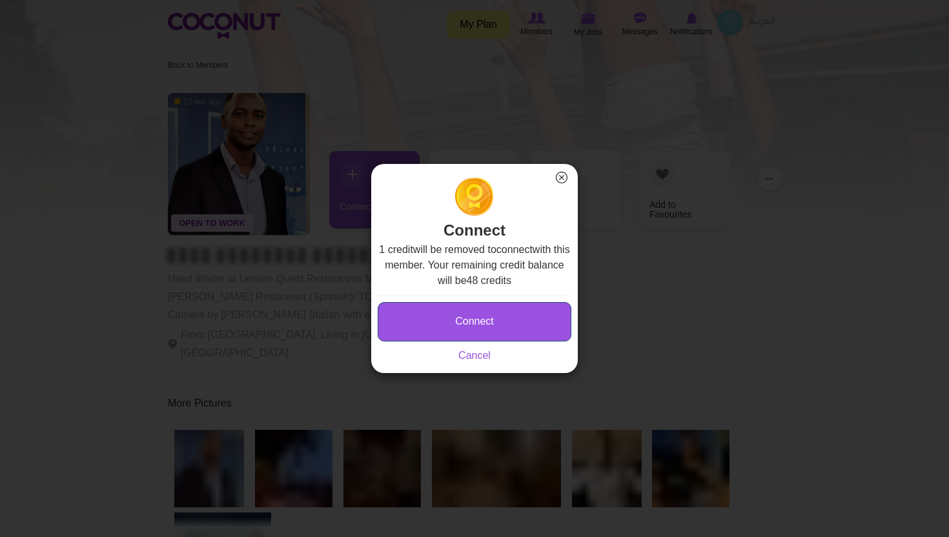
click at [468, 319] on button "Connect" at bounding box center [475, 321] width 194 height 39
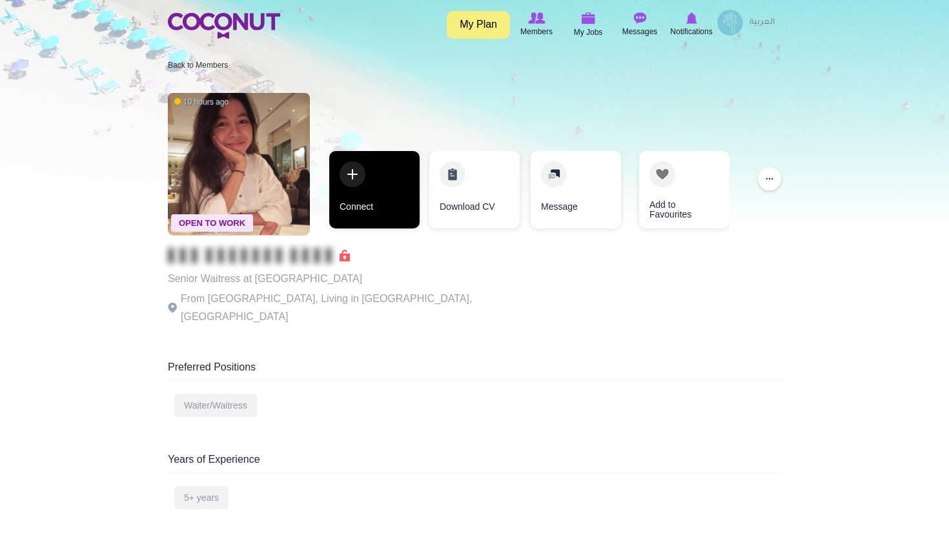
click at [356, 179] on link "Connect" at bounding box center [374, 189] width 90 height 77
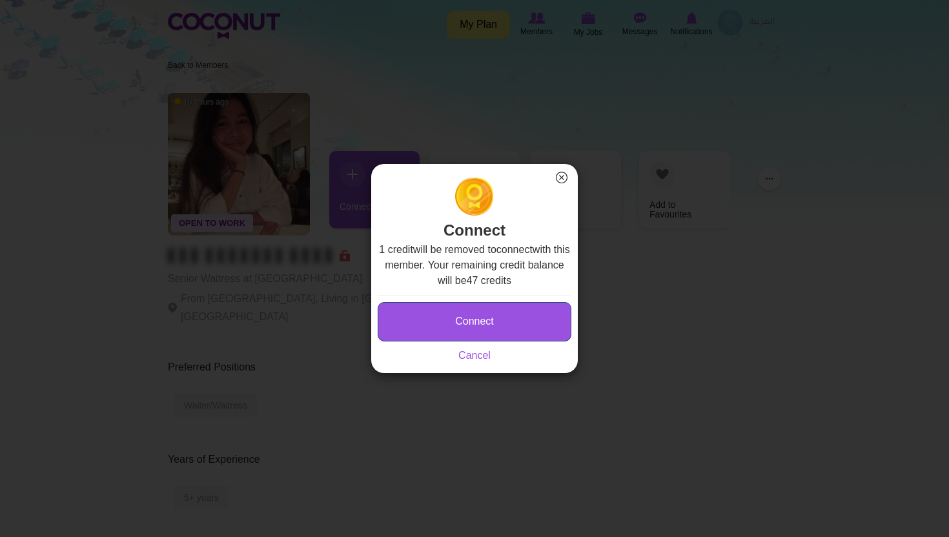
click at [489, 313] on button "Connect" at bounding box center [475, 321] width 194 height 39
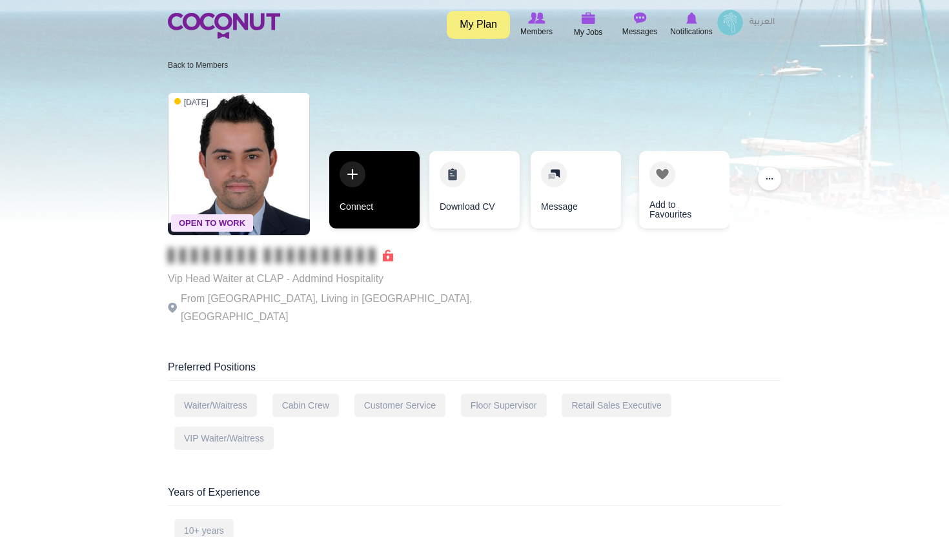
click at [348, 174] on link "Connect" at bounding box center [374, 189] width 90 height 77
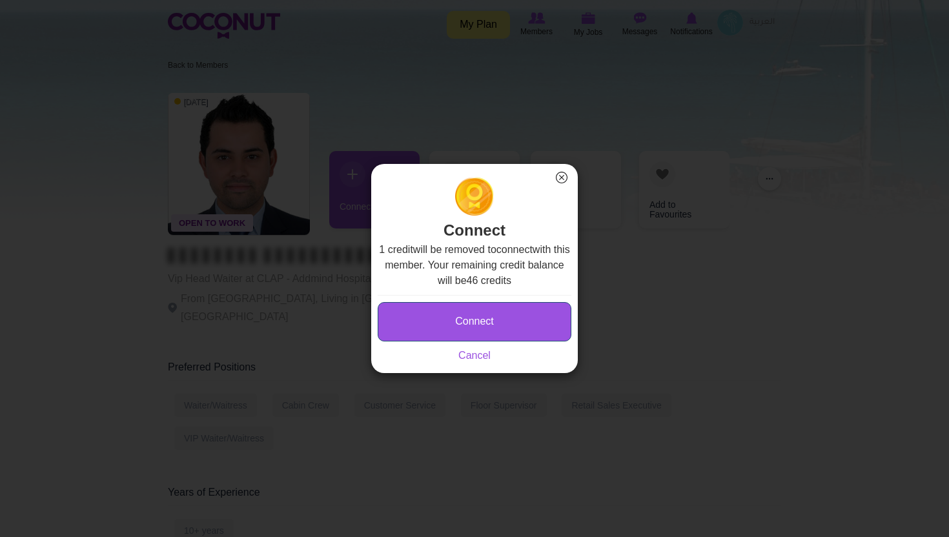
click at [485, 318] on button "Connect" at bounding box center [475, 321] width 194 height 39
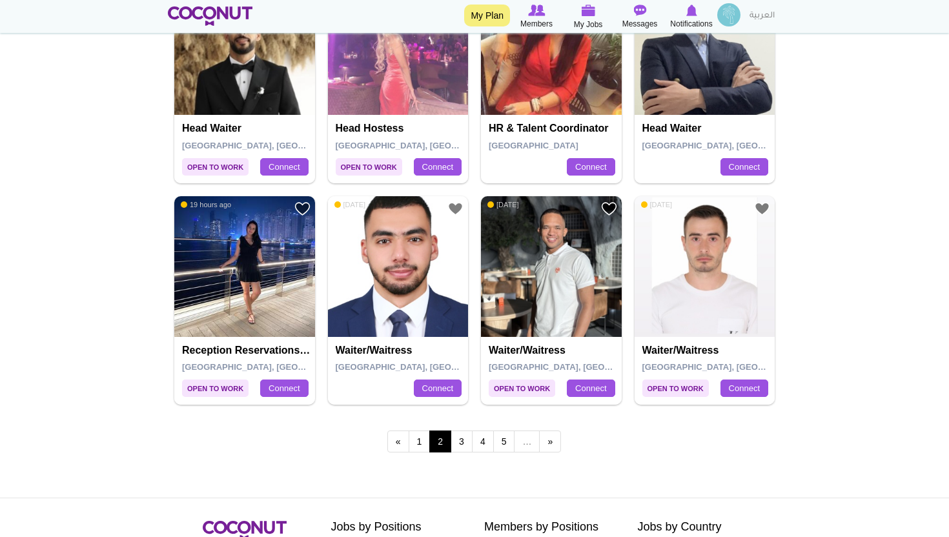
scroll to position [2245, 0]
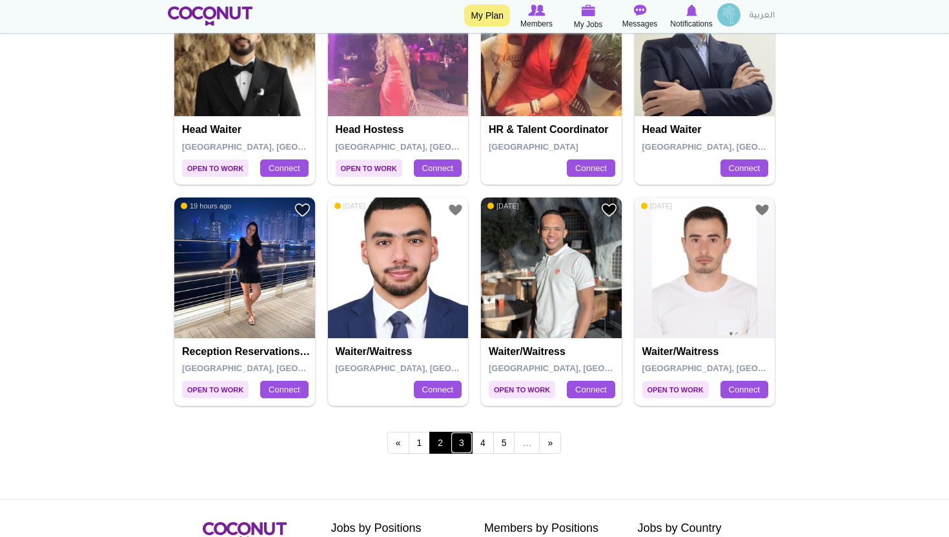
click at [457, 439] on link "3" at bounding box center [462, 443] width 22 height 22
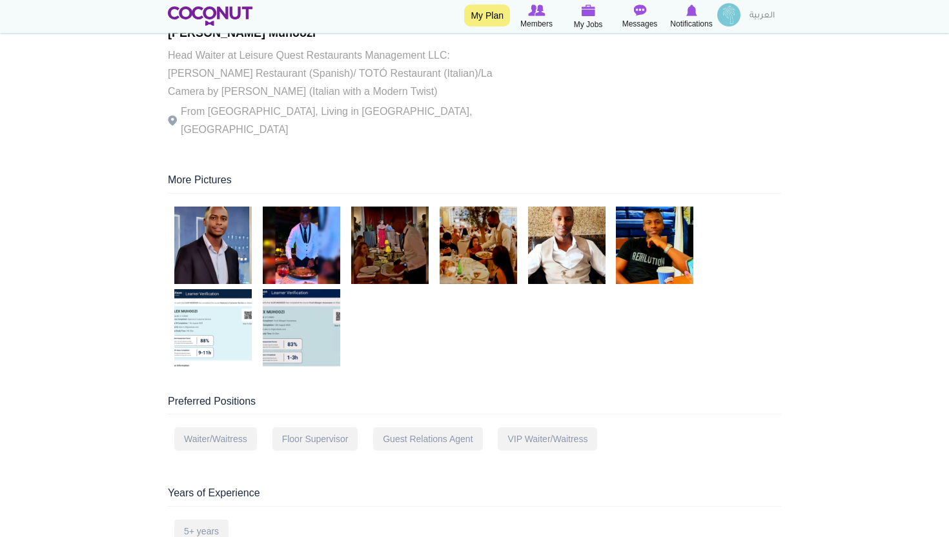
scroll to position [306, 0]
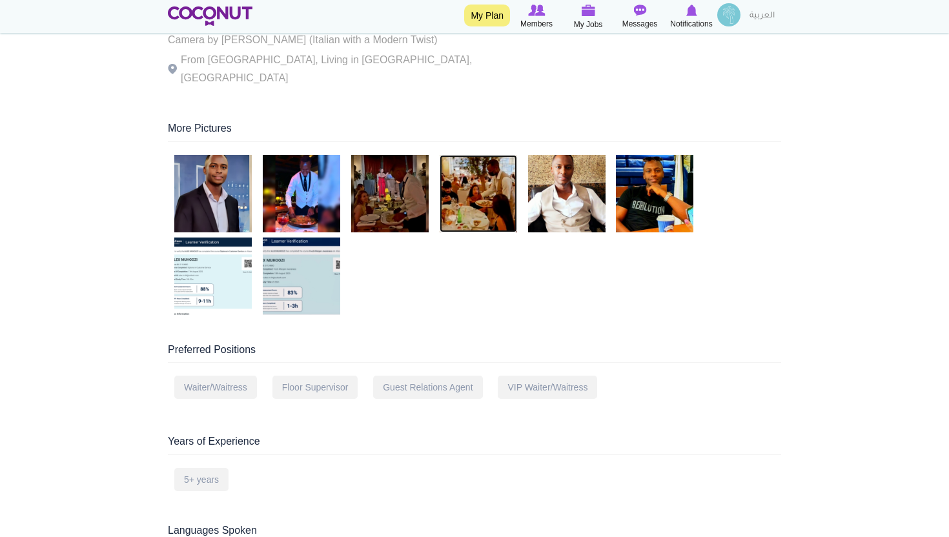
click at [494, 178] on img at bounding box center [478, 193] width 77 height 77
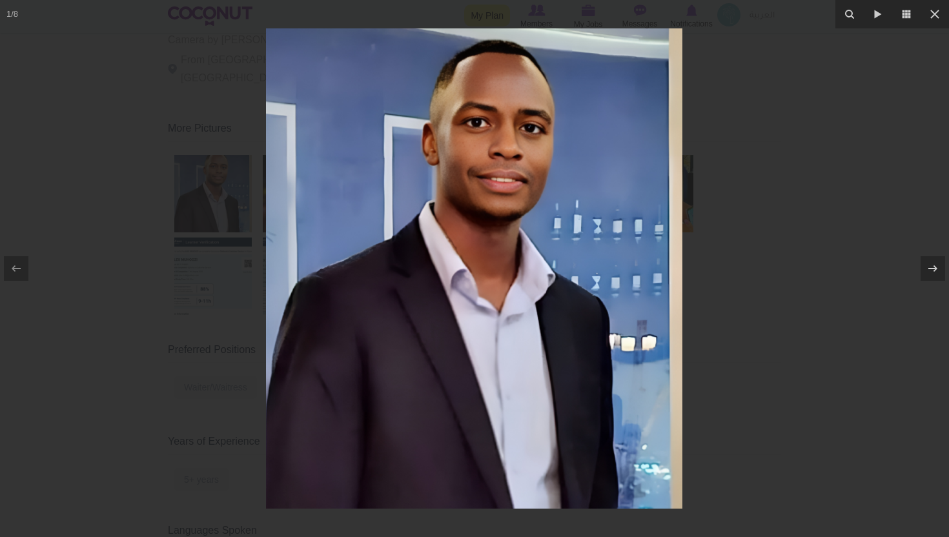
click at [129, 232] on div at bounding box center [474, 268] width 949 height 537
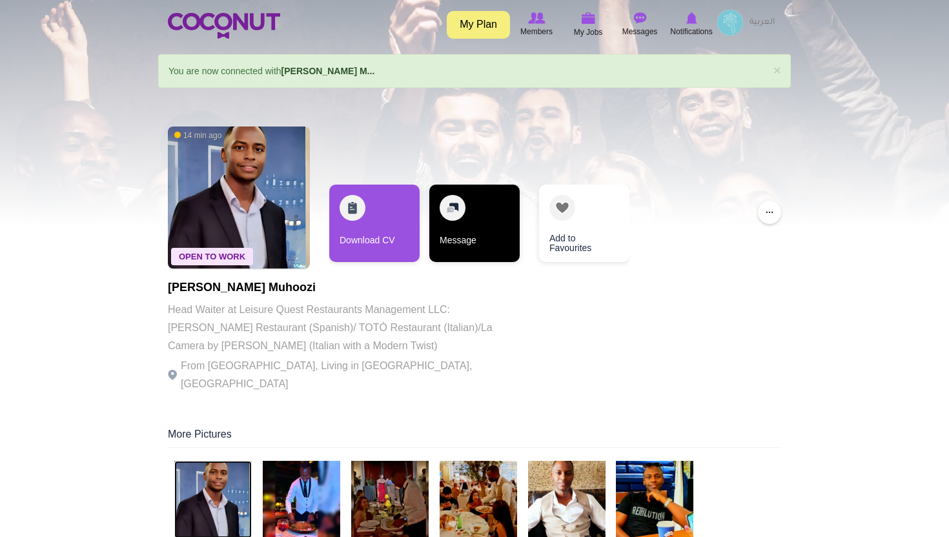
click at [483, 229] on link "Message" at bounding box center [474, 223] width 90 height 77
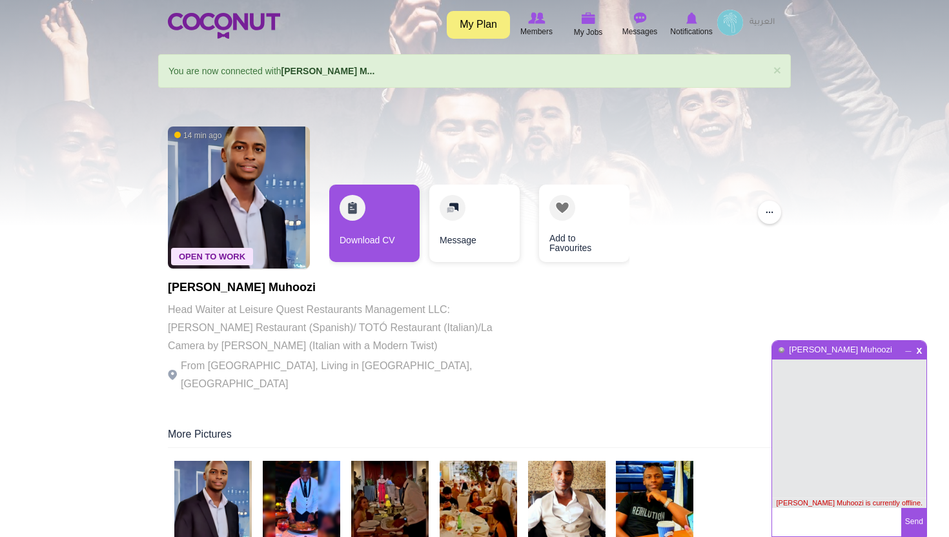
click at [812, 529] on textarea at bounding box center [836, 522] width 129 height 28
type textarea "Hi Alex :)"
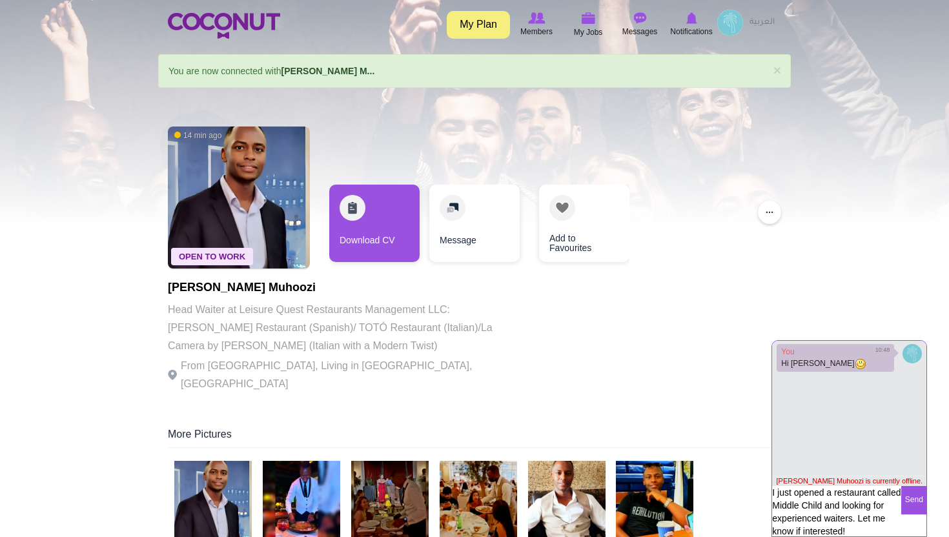
drag, startPoint x: 773, startPoint y: 496, endPoint x: 850, endPoint y: 535, distance: 86.6
click at [850, 535] on textarea "I just opened a restaurant called Middle Child and looking for experienced wait…" at bounding box center [836, 514] width 129 height 57
type textarea "I just opened a restaurant called Middle Child and looking for experienced wait…"
click at [915, 501] on button "Send" at bounding box center [913, 500] width 25 height 28
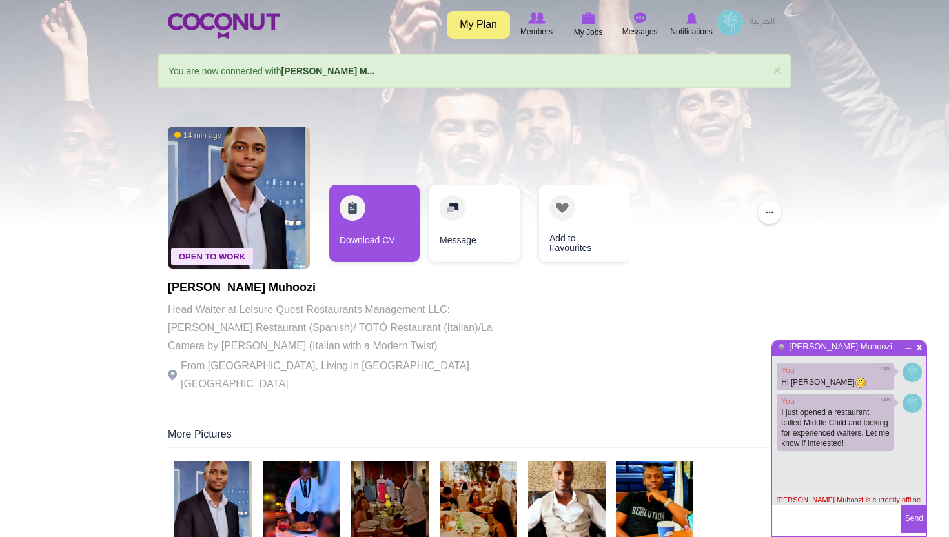
scroll to position [3, 0]
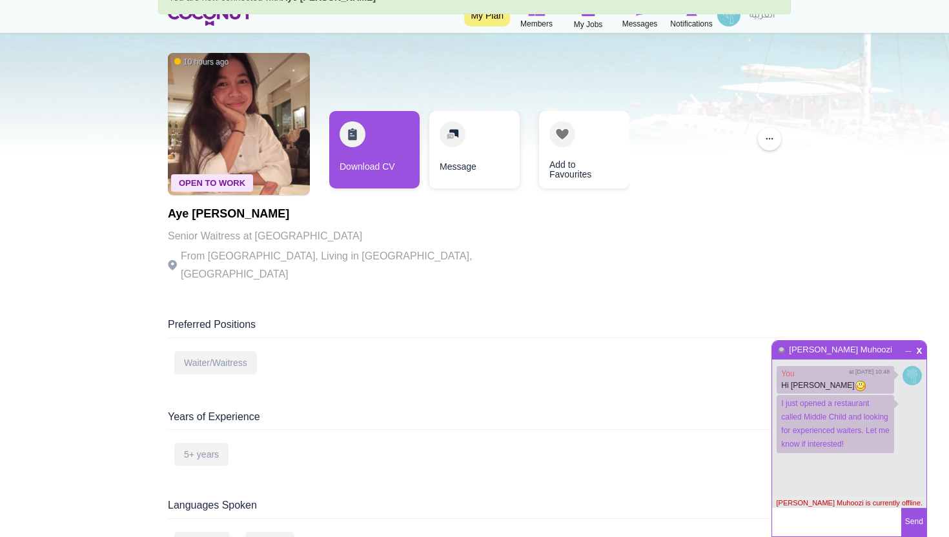
scroll to position [86, 0]
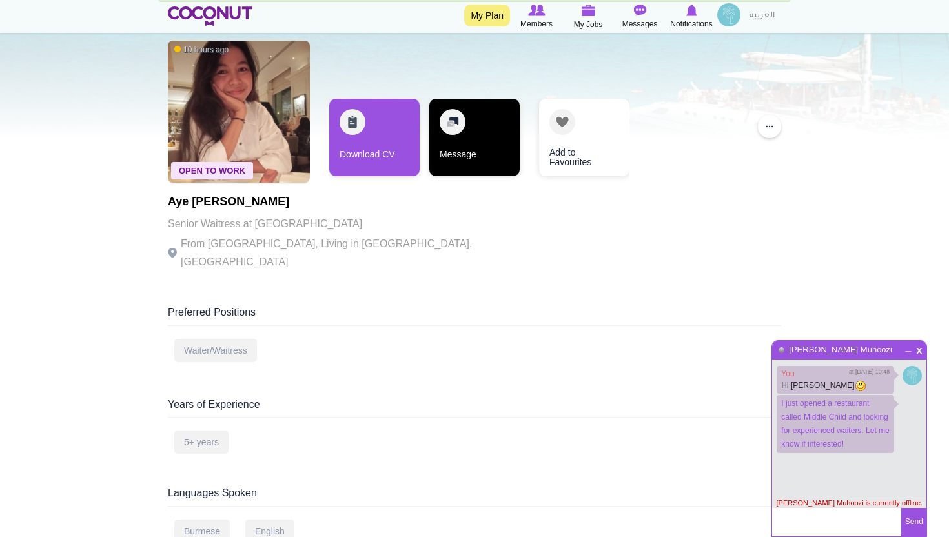
click at [494, 134] on link "Message" at bounding box center [474, 137] width 90 height 77
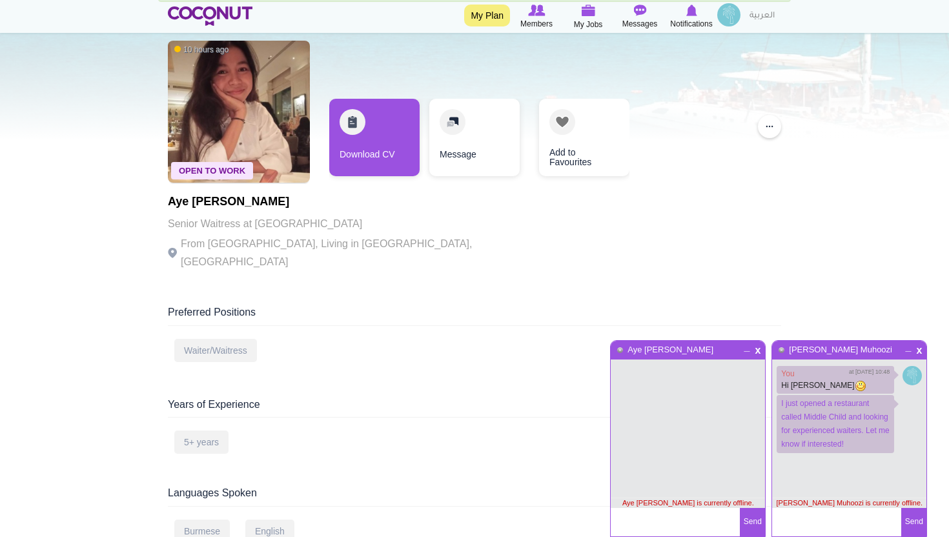
click at [645, 524] on textarea at bounding box center [675, 522] width 129 height 28
type textarea "Hello!!"
paste textarea "I just opened a restaurant called Middle Child and looking for experienced wait…"
type textarea "I just opened a restaurant called Middle Child and looking for experienced wait…"
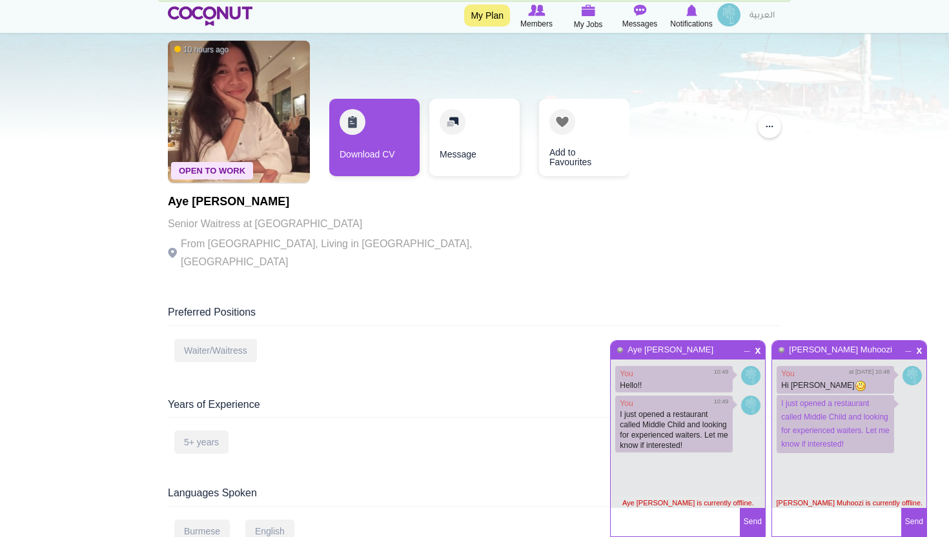
scroll to position [0, 0]
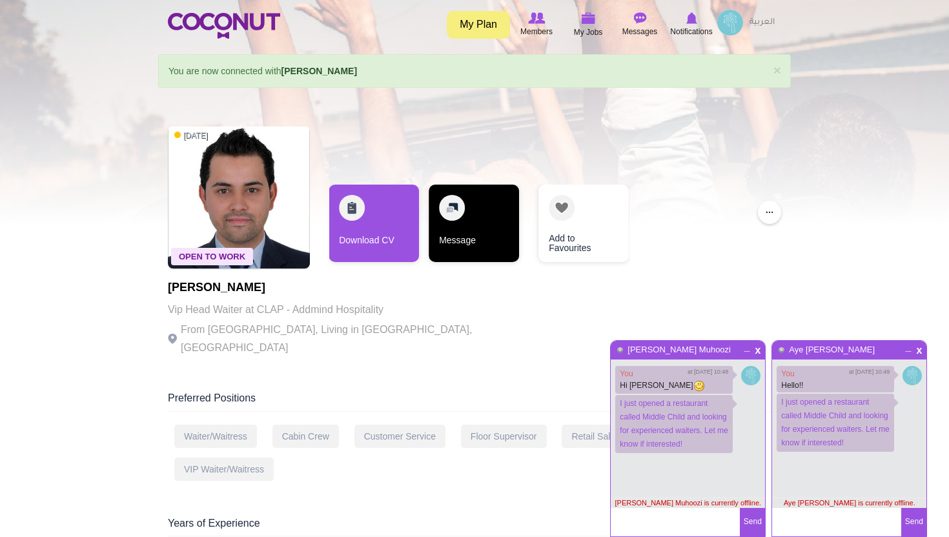
click at [463, 219] on link "Message" at bounding box center [474, 223] width 90 height 77
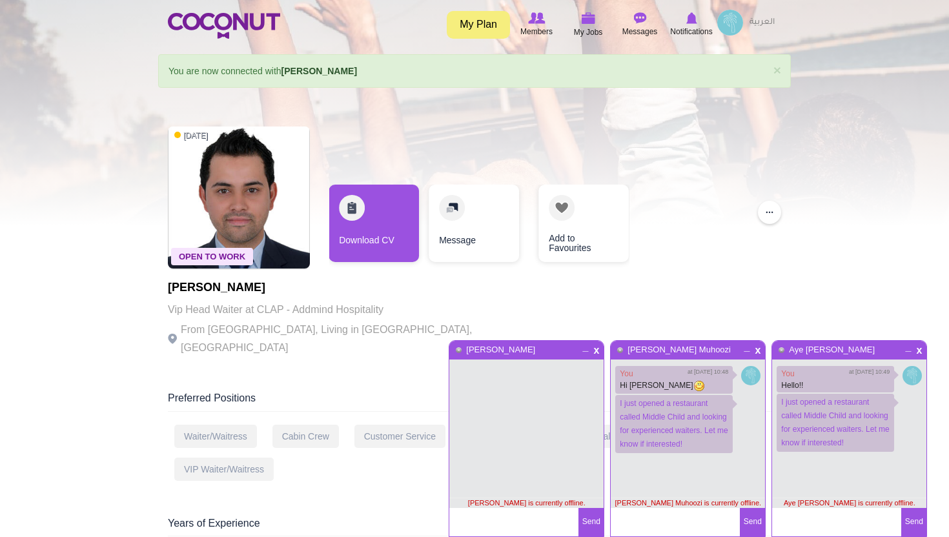
click at [483, 518] on textarea at bounding box center [513, 522] width 129 height 28
paste textarea "I just opened a restaurant called Middle Child and looking for experienced wait…"
drag, startPoint x: 473, startPoint y: 524, endPoint x: 445, endPoint y: 484, distance: 48.2
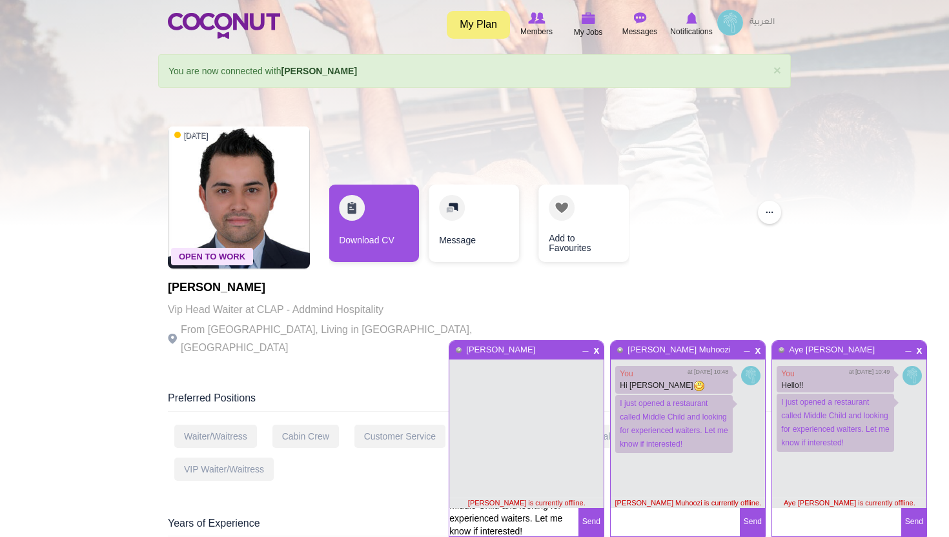
click at [460, 518] on textarea "I just opened a restaurant called Middle Child and looking for experienced wait…" at bounding box center [513, 522] width 129 height 28
drag, startPoint x: 451, startPoint y: 525, endPoint x: 449, endPoint y: 505, distance: 20.1
click at [449, 505] on div "x _ [PERSON_NAME] [PERSON_NAME] is currently offline. I just opened a restauran…" at bounding box center [527, 438] width 156 height 197
click at [463, 519] on textarea "I just opened a restaurant called Middle Child and looking for experienced wait…" at bounding box center [513, 522] width 129 height 28
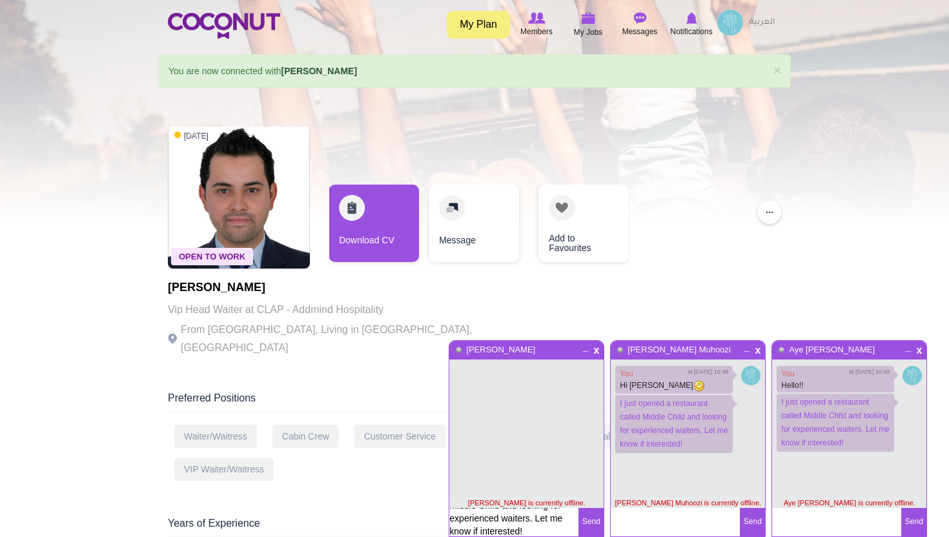
click at [463, 519] on textarea "I just opened a restaurant called Middle Child and looking for experienced wait…" at bounding box center [513, 522] width 129 height 28
type textarea "Hello, I just opened a restaurant called Middle Child and looking for experienc…"
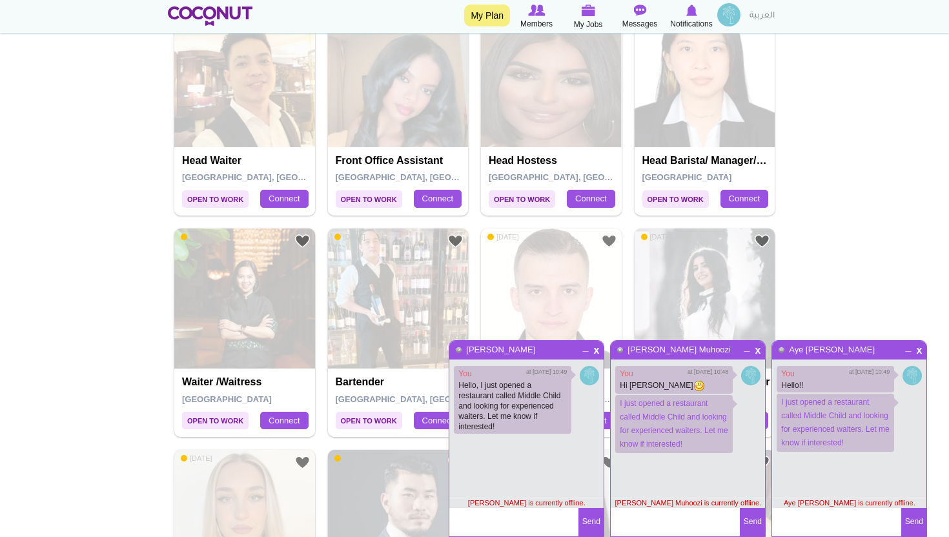
scroll to position [855, 0]
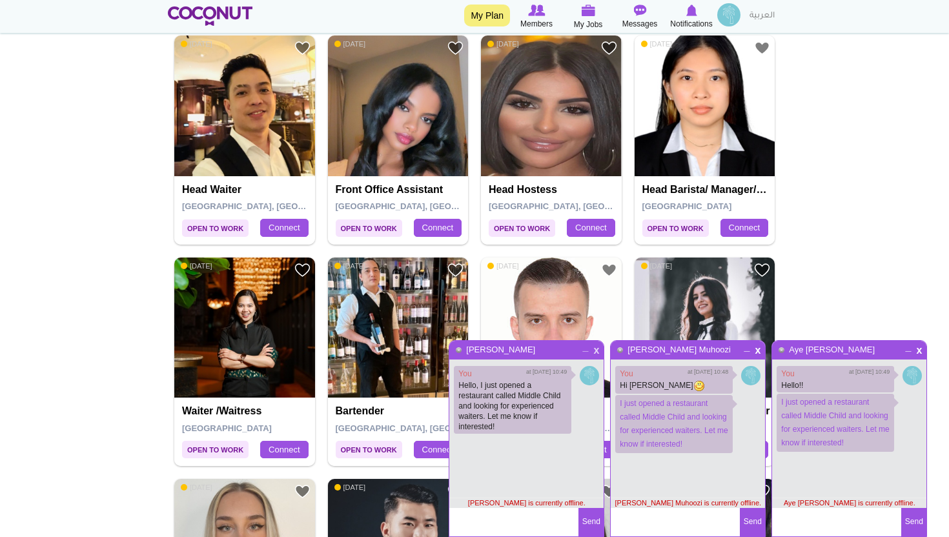
click at [596, 351] on span "x" at bounding box center [596, 349] width 11 height 10
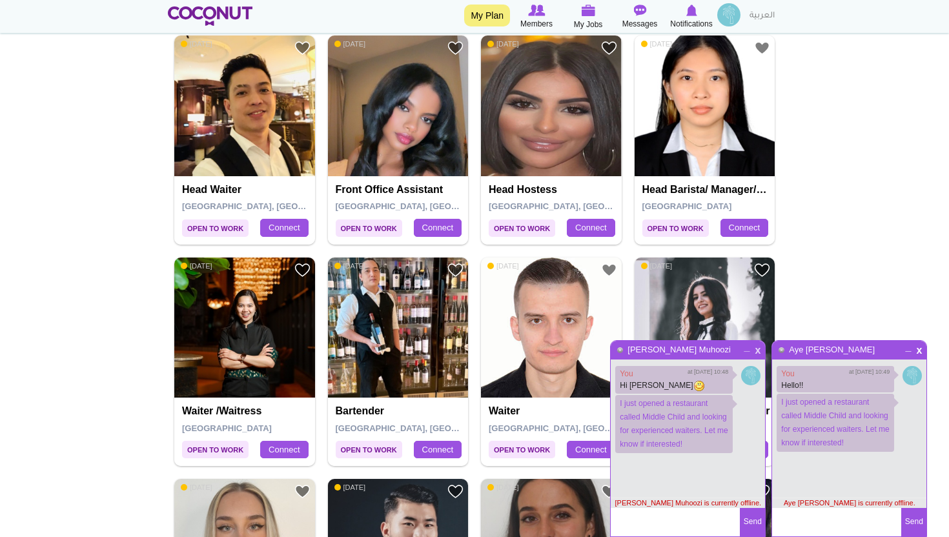
click at [757, 351] on span "x" at bounding box center [757, 349] width 11 height 10
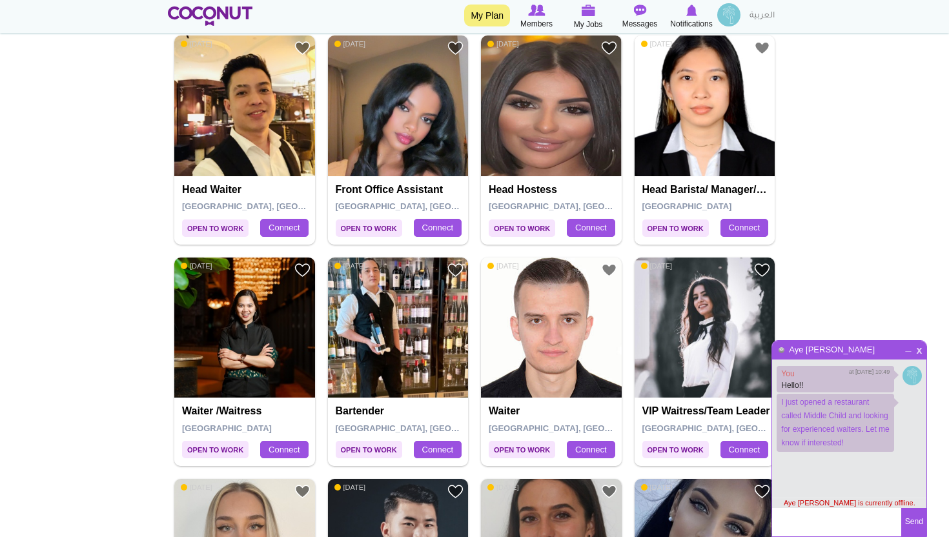
click at [917, 352] on span "x" at bounding box center [918, 349] width 11 height 10
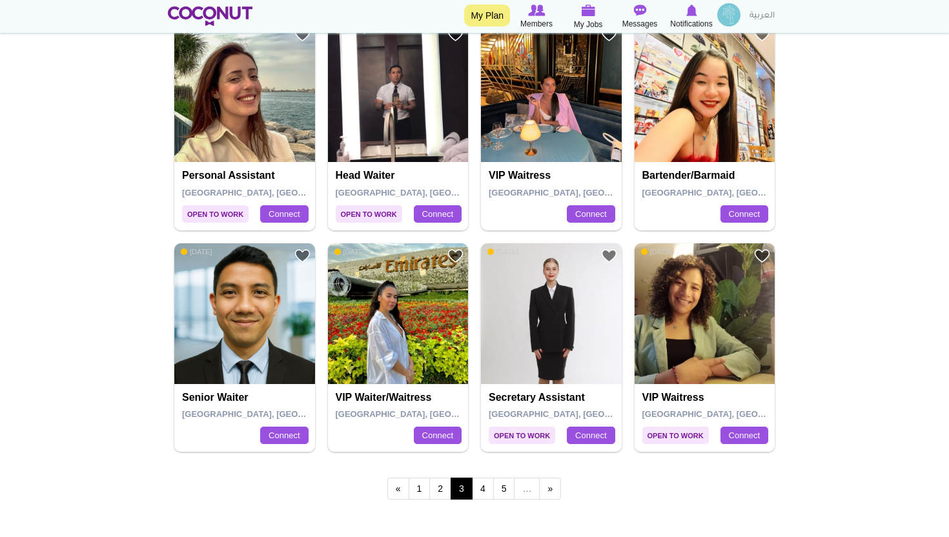
scroll to position [2231, 0]
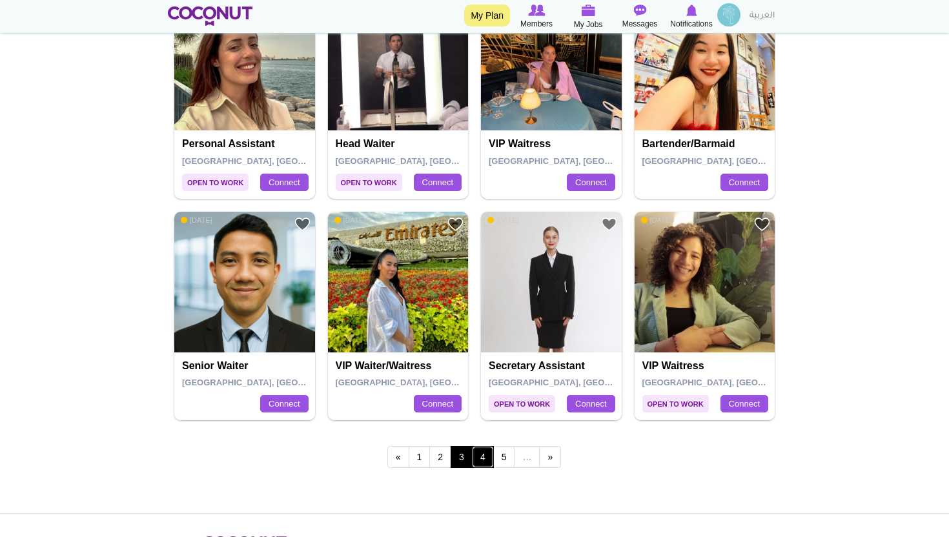
click at [486, 458] on link "4" at bounding box center [483, 457] width 22 height 22
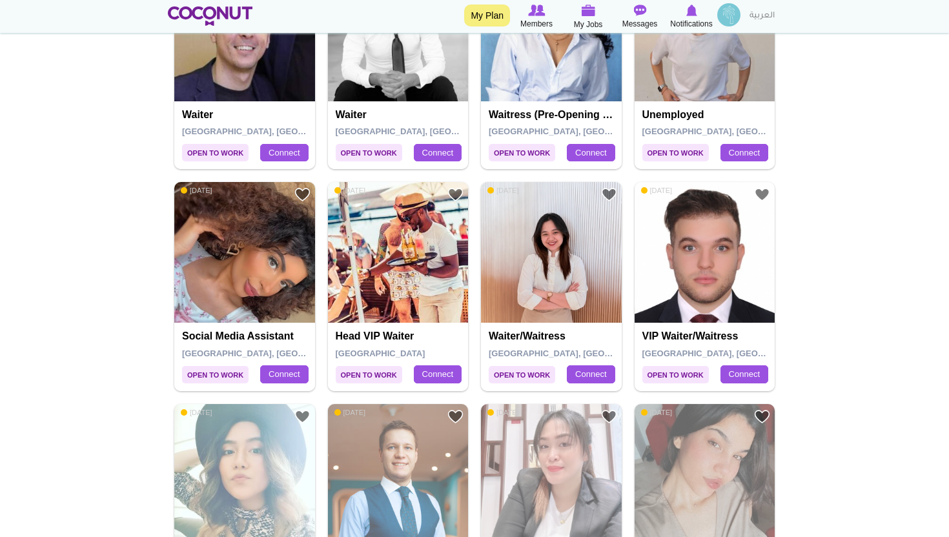
scroll to position [1373, 0]
